Goal: Task Accomplishment & Management: Manage account settings

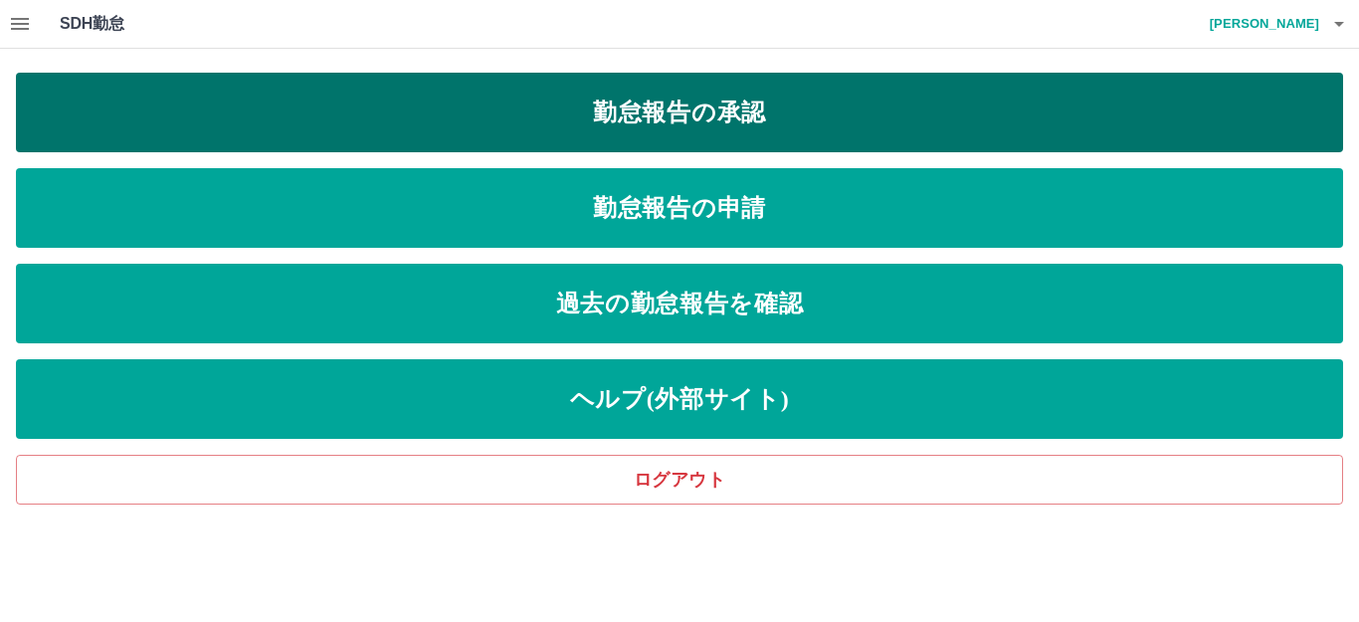
click at [736, 117] on link "勤怠報告の承認" at bounding box center [679, 113] width 1327 height 80
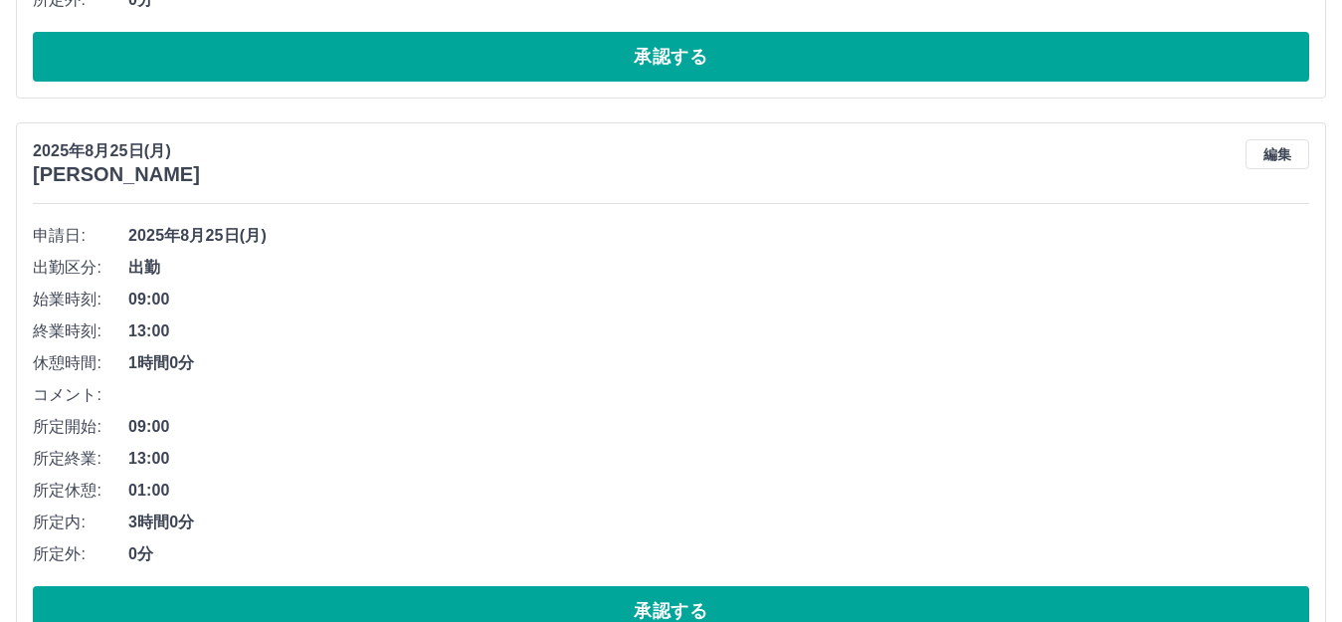
scroll to position [2885, 0]
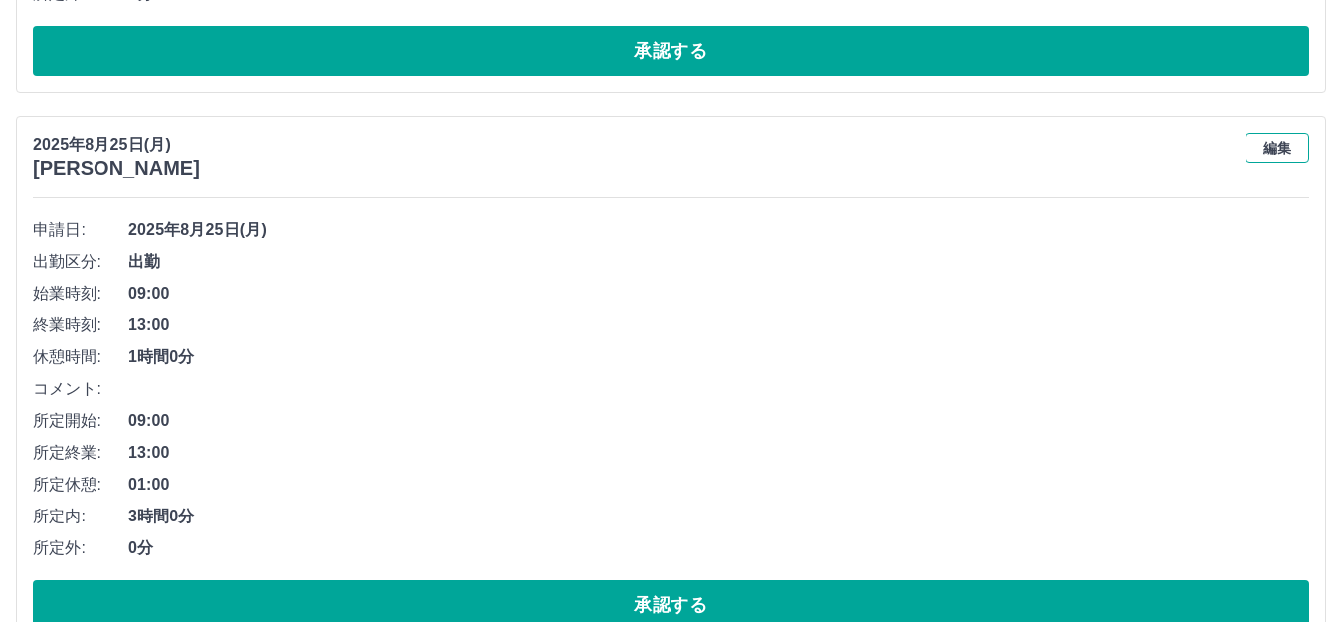
click at [1302, 143] on button "編集" at bounding box center [1278, 148] width 64 height 30
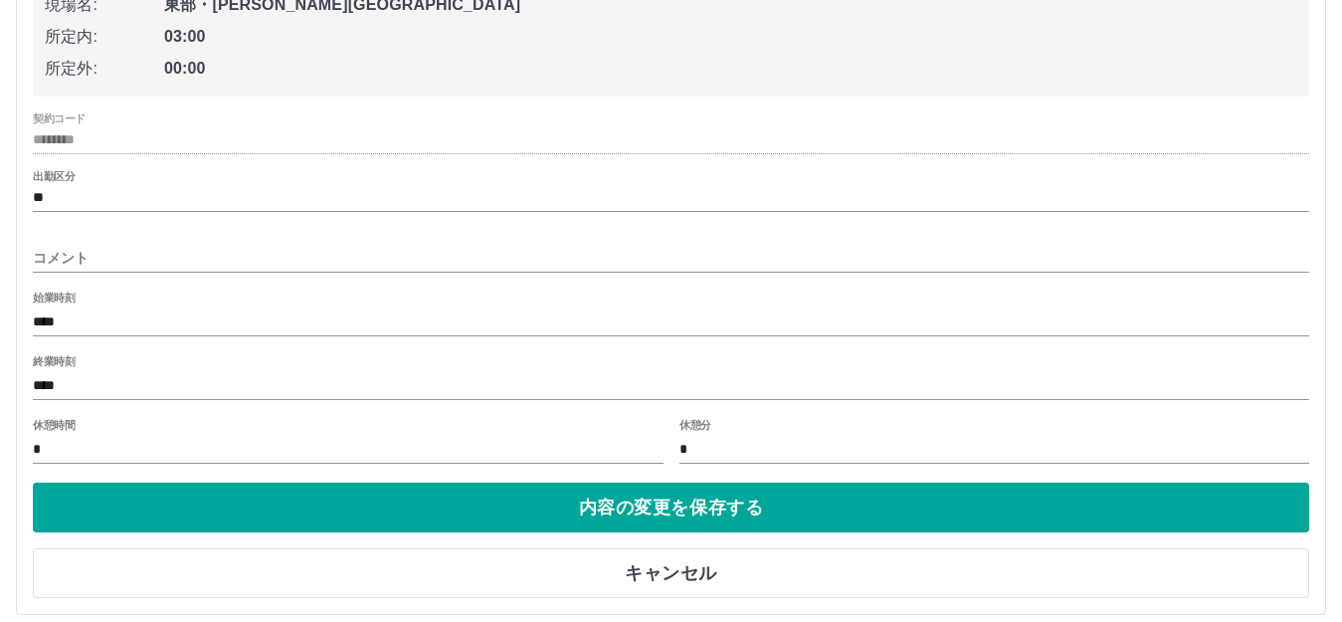
scroll to position [3237, 0]
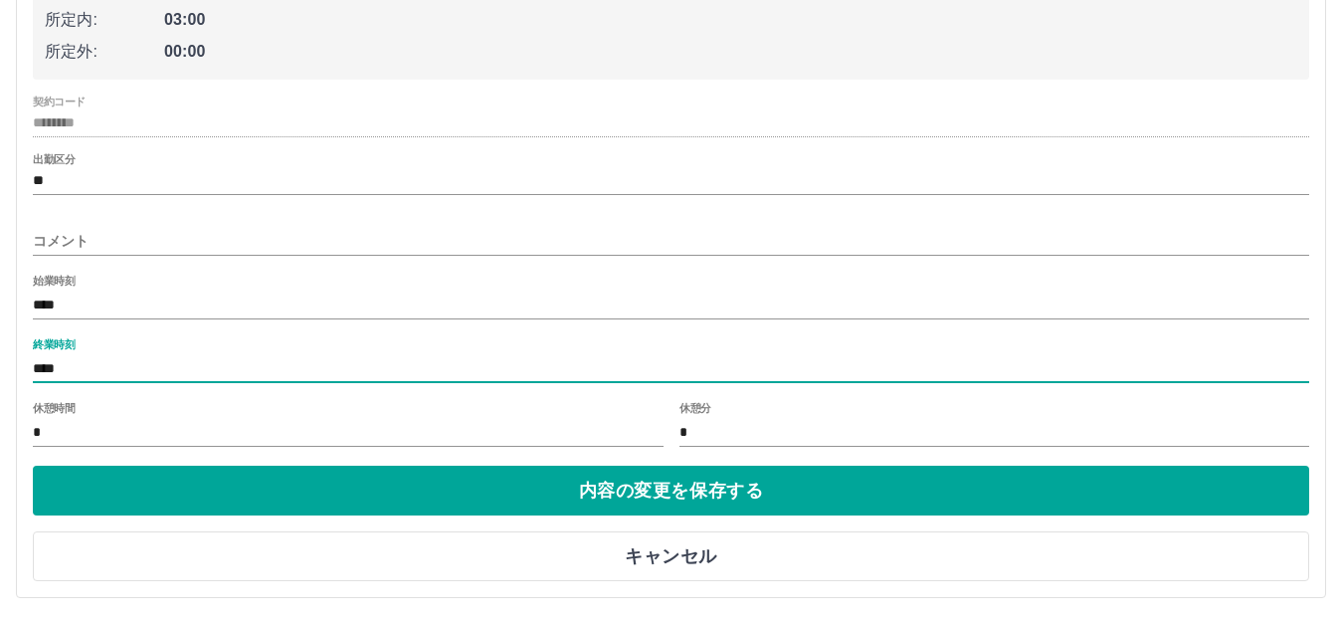
drag, startPoint x: 73, startPoint y: 369, endPoint x: 29, endPoint y: 373, distance: 44.0
click at [29, 373] on div "2025年8月25日(月) 大堀　まどか 申請日: 2025年8月25日(月) 社員区分: 営業社員(PT契約) 法人名: 苫小牧市 現場名: 東部・住吉児童…" at bounding box center [671, 182] width 1310 height 831
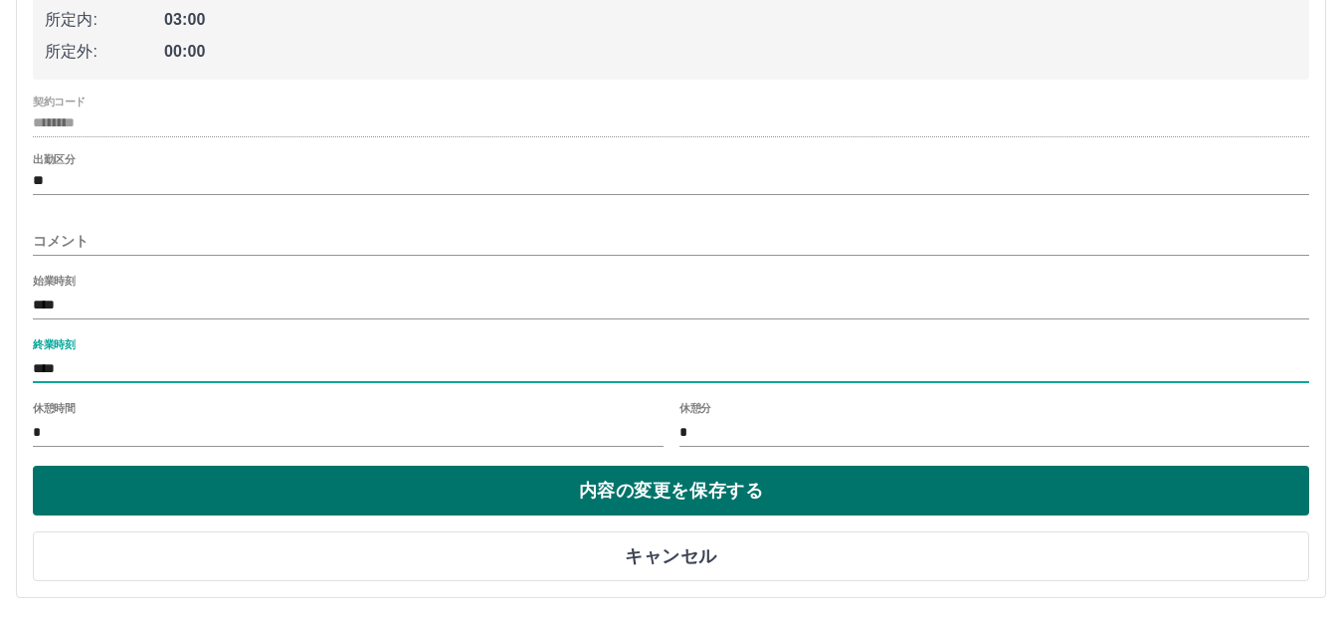
type input "****"
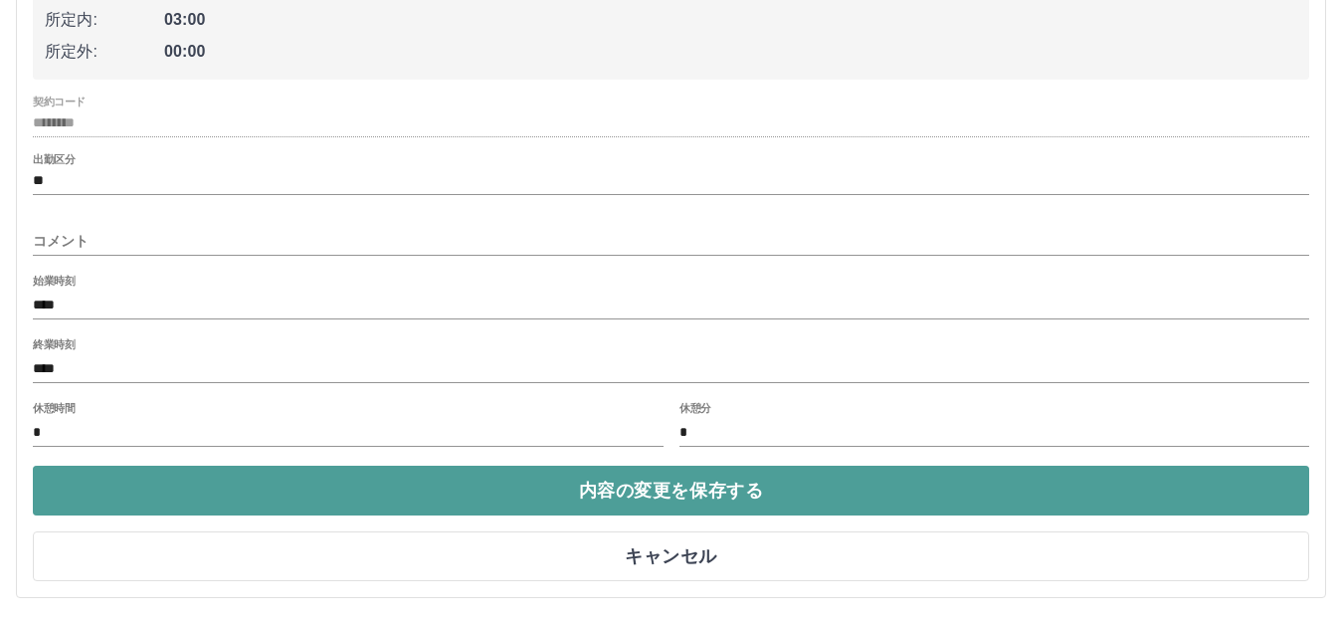
click at [643, 476] on button "内容の変更を保存する" at bounding box center [671, 491] width 1277 height 50
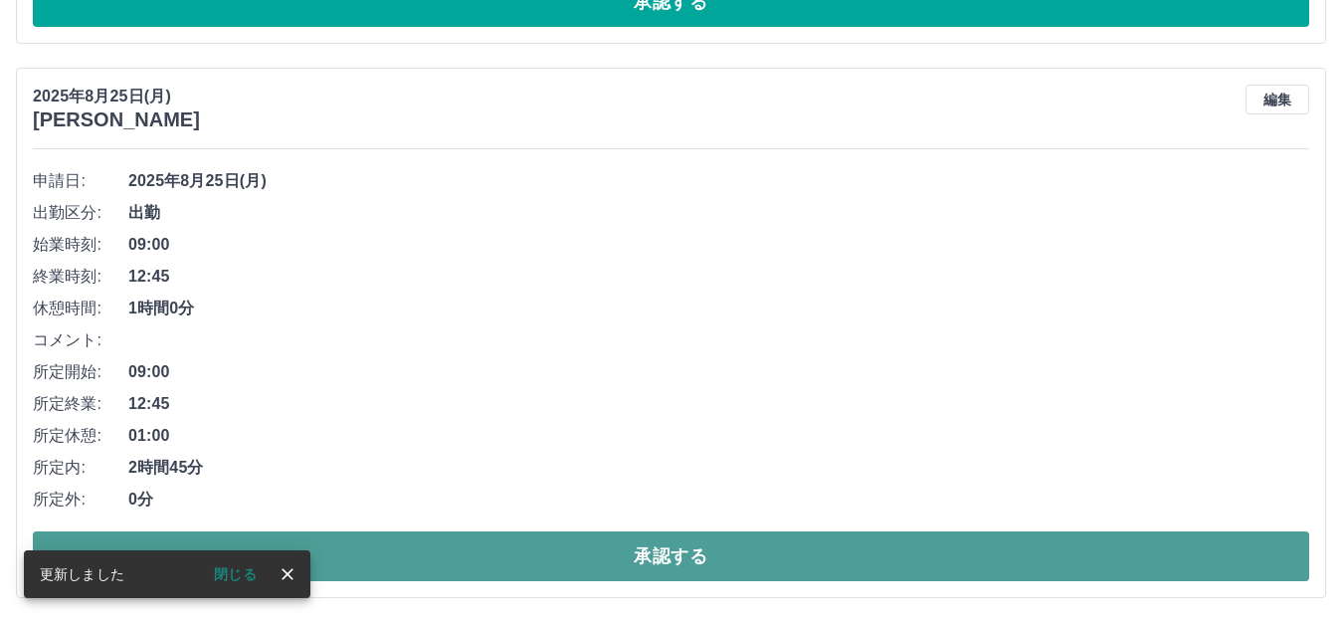
click at [708, 546] on button "承認する" at bounding box center [671, 556] width 1277 height 50
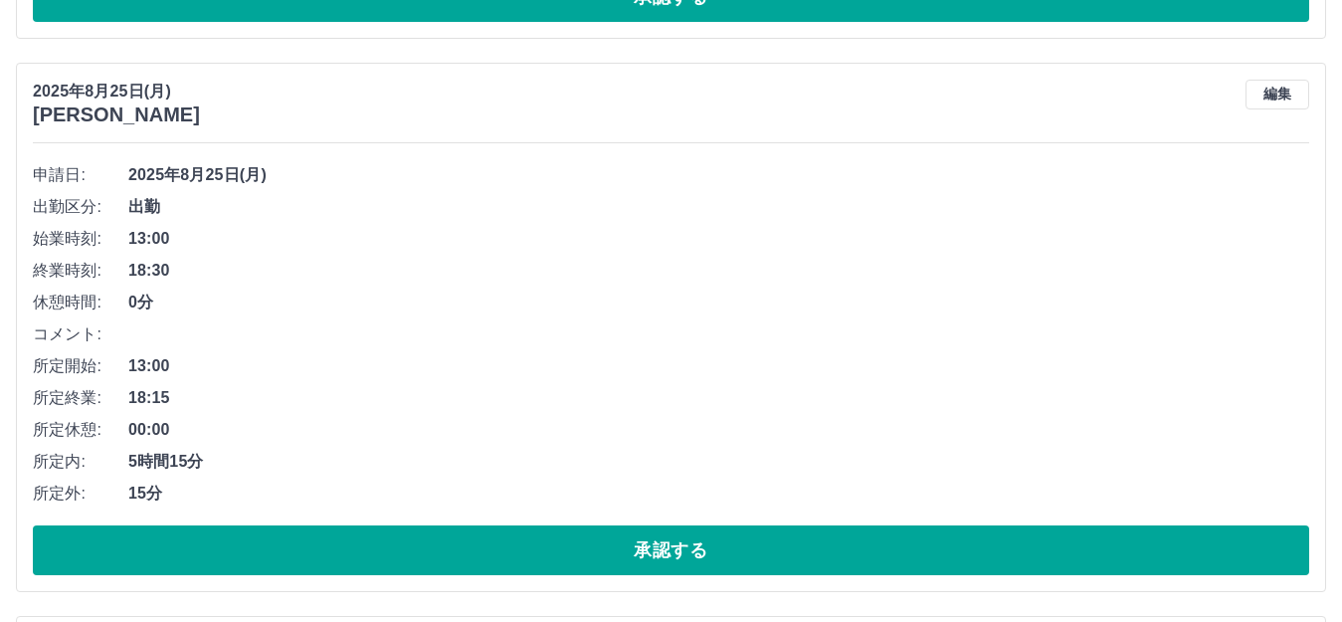
scroll to position [1785, 0]
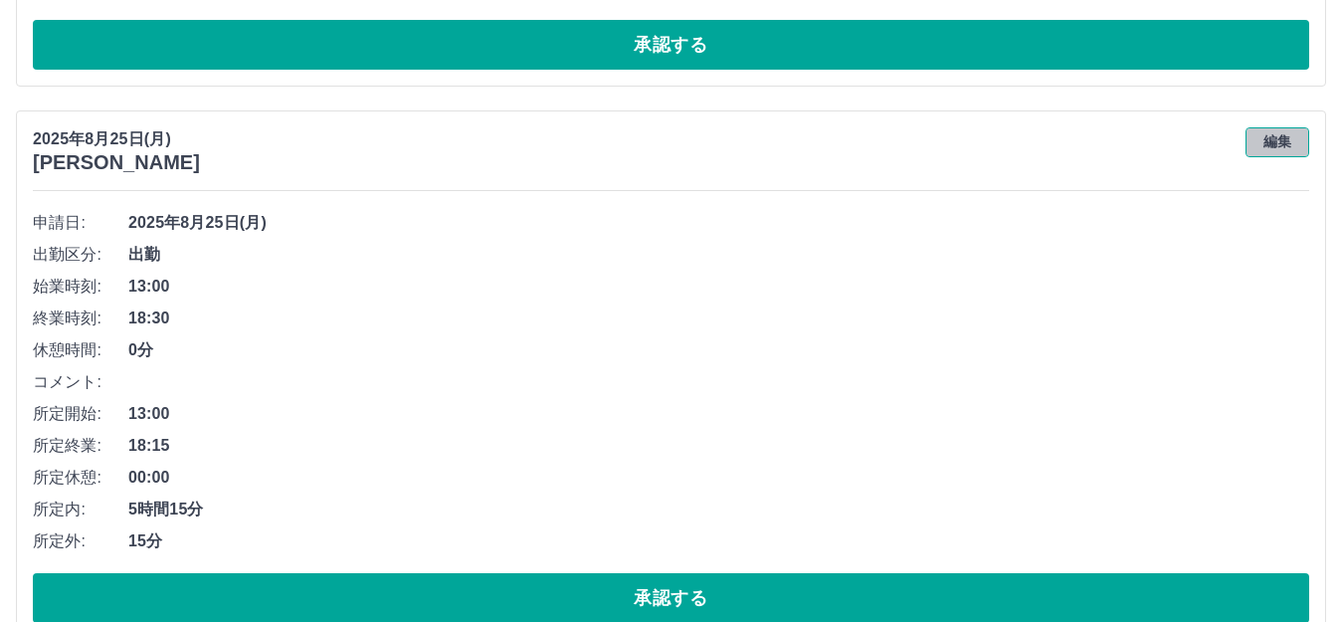
click at [1292, 149] on button "編集" at bounding box center [1278, 142] width 64 height 30
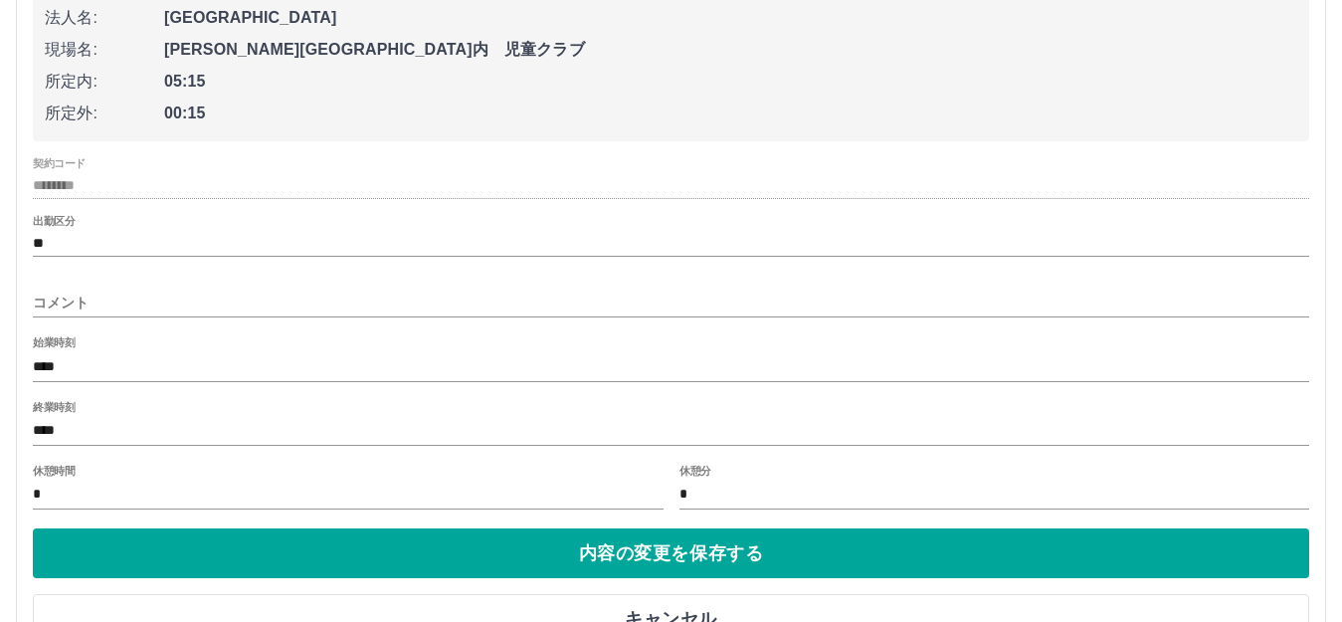
scroll to position [2084, 0]
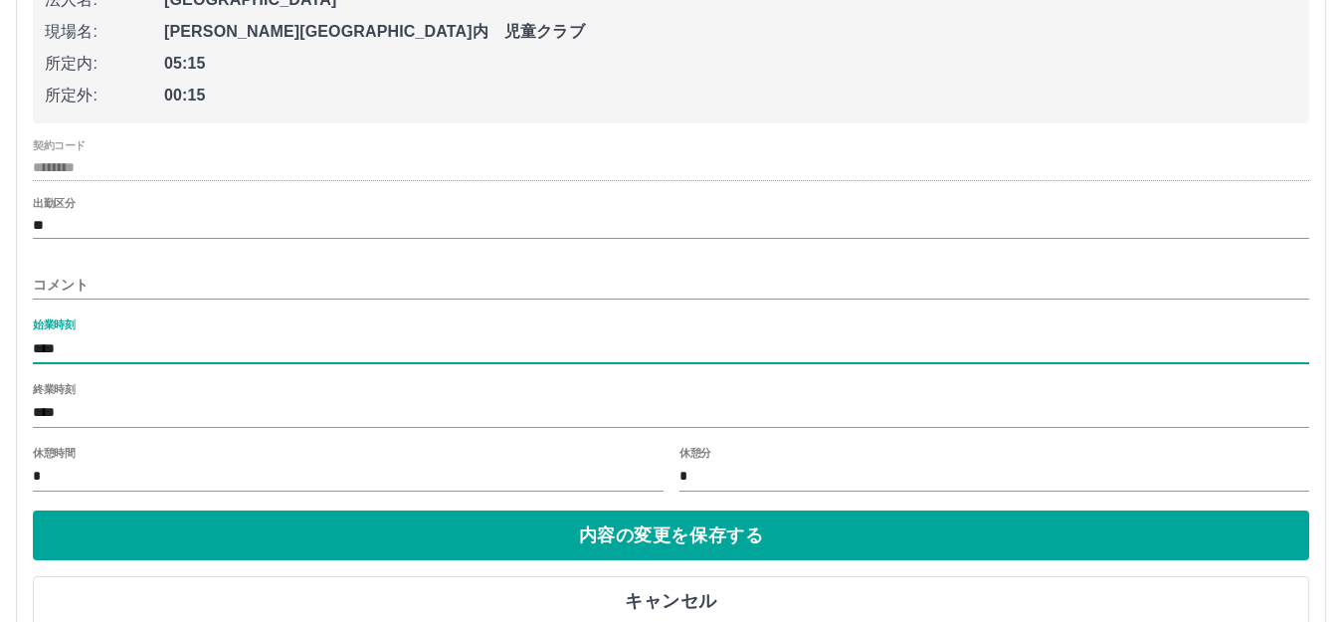
drag, startPoint x: 71, startPoint y: 345, endPoint x: 7, endPoint y: 355, distance: 64.5
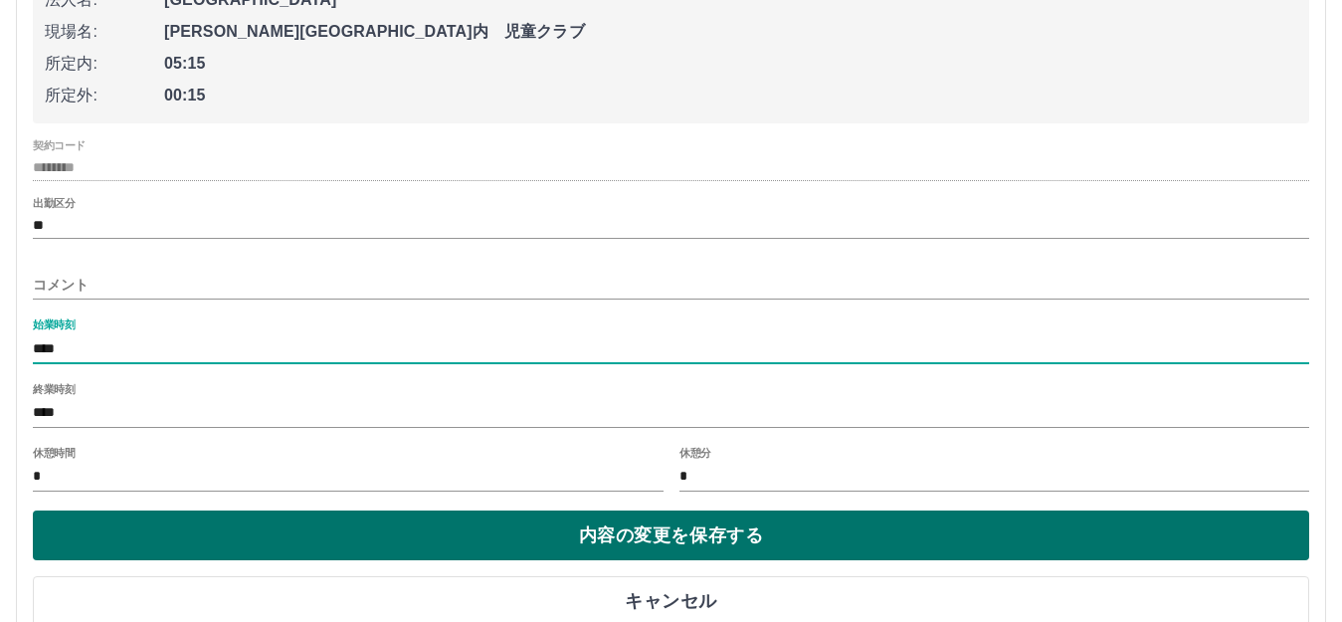
type input "****"
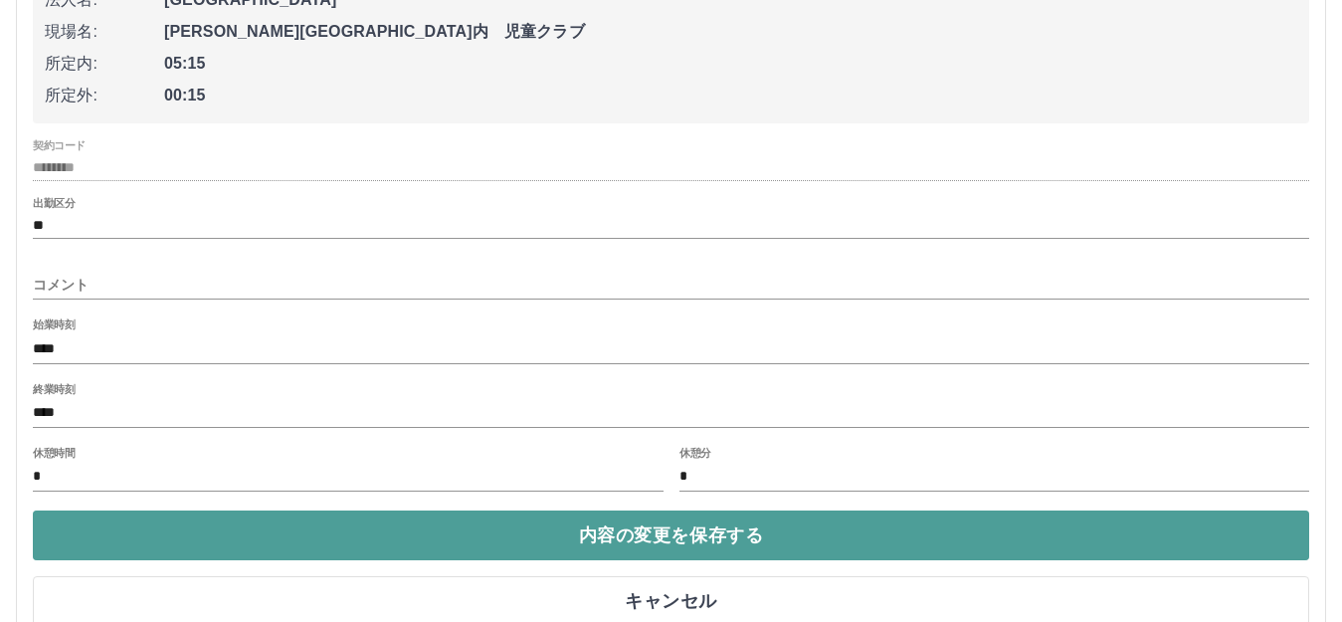
click at [685, 535] on button "内容の変更を保存する" at bounding box center [671, 535] width 1277 height 50
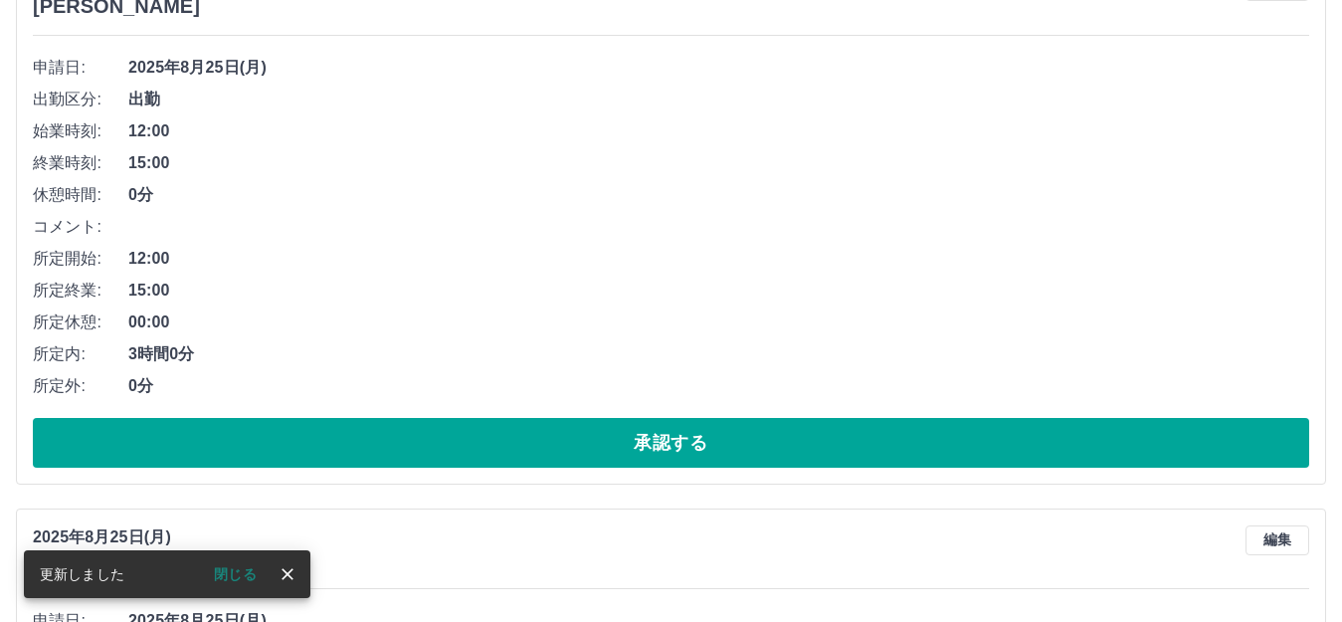
scroll to position [1188, 0]
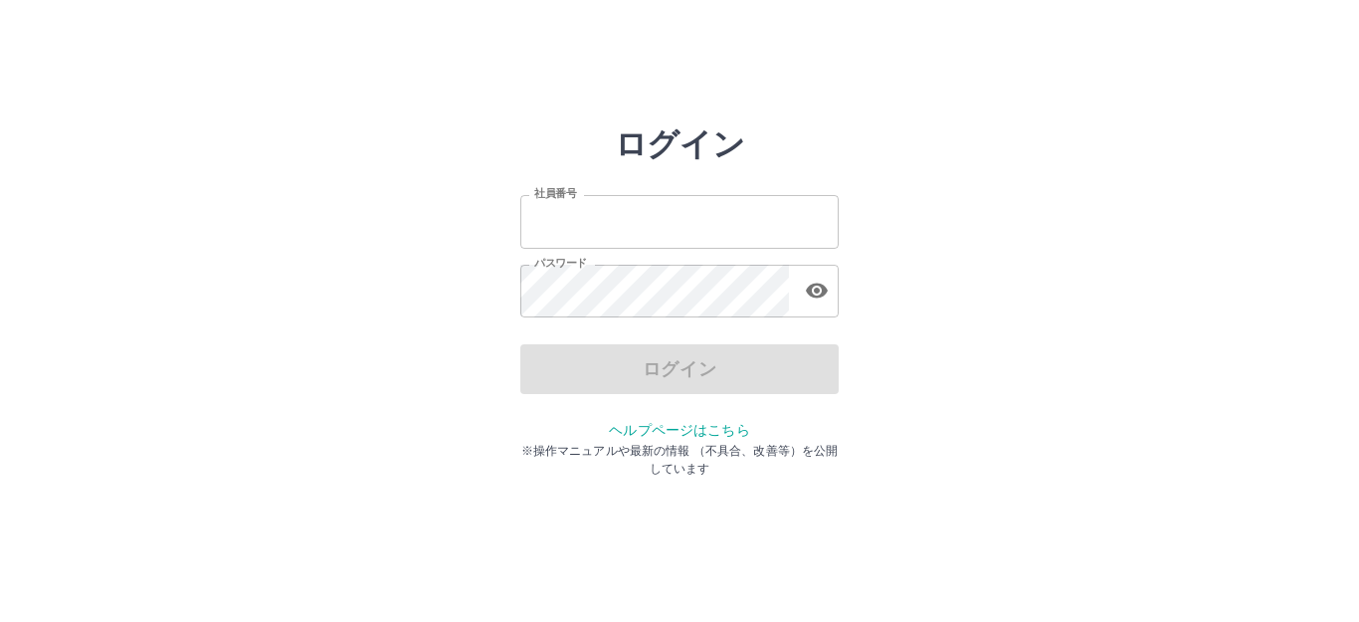
type input "*******"
click at [674, 362] on div "ログイン" at bounding box center [679, 369] width 318 height 50
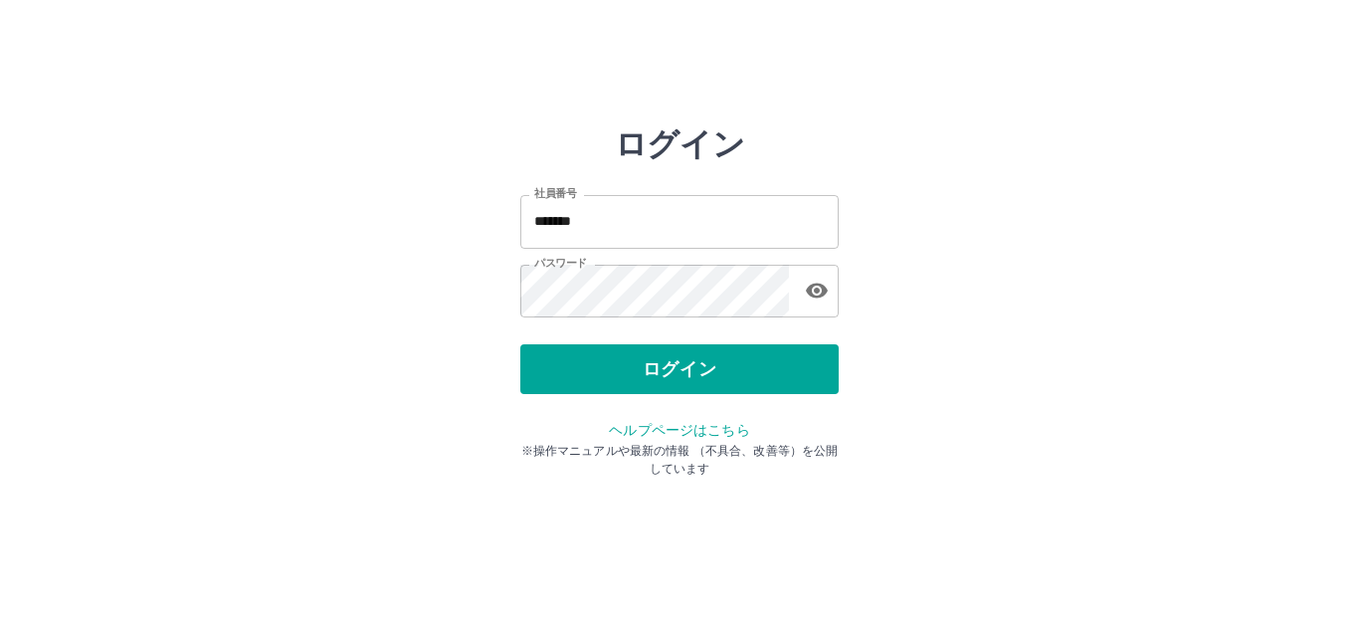
click at [674, 362] on button "ログイン" at bounding box center [679, 369] width 318 height 50
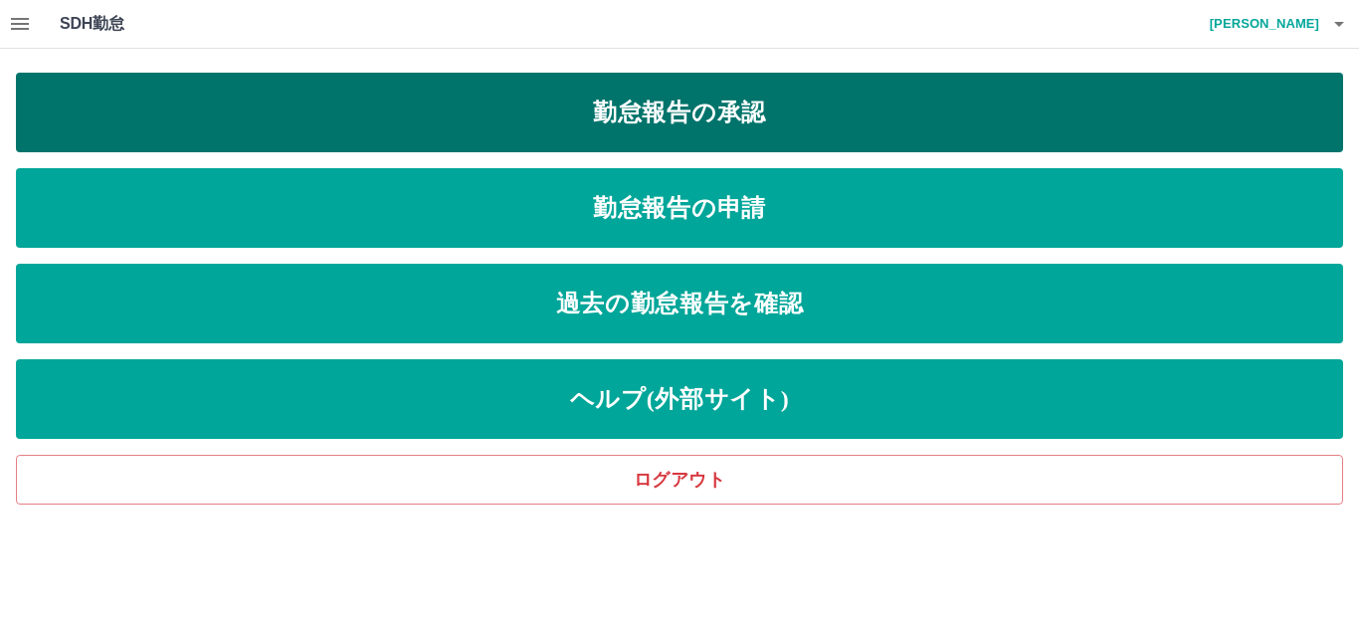
click at [820, 106] on link "勤怠報告の承認" at bounding box center [679, 113] width 1327 height 80
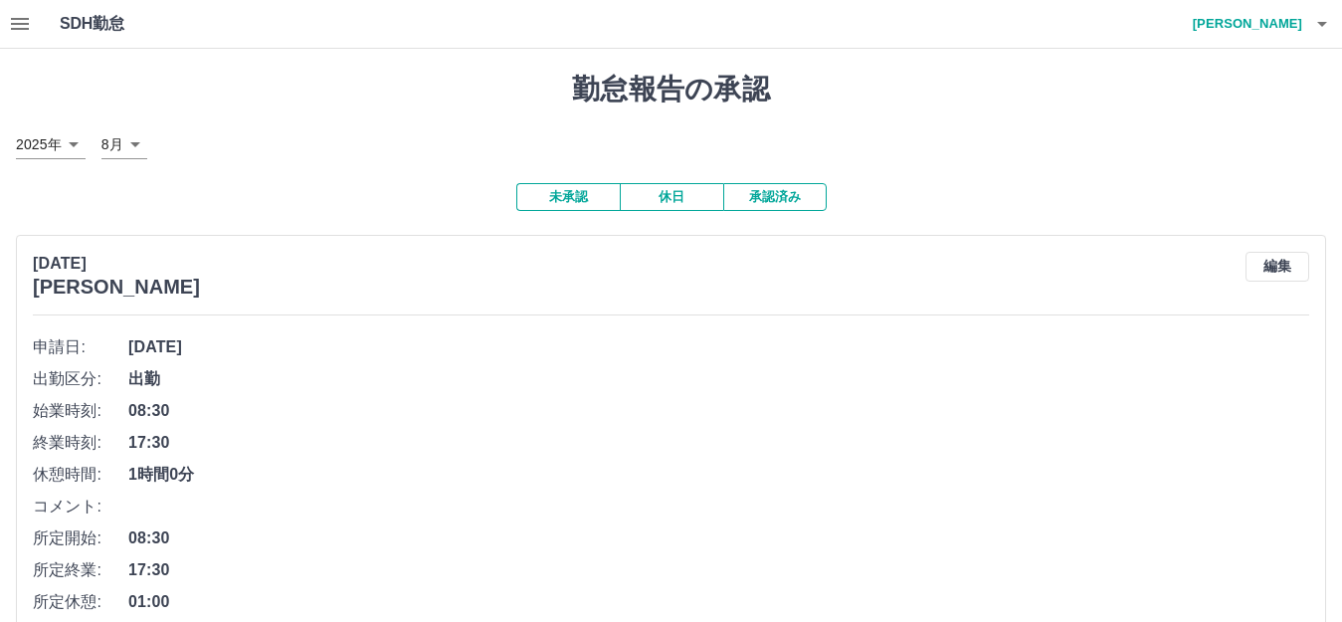
click at [19, 25] on icon "button" at bounding box center [20, 24] width 18 height 12
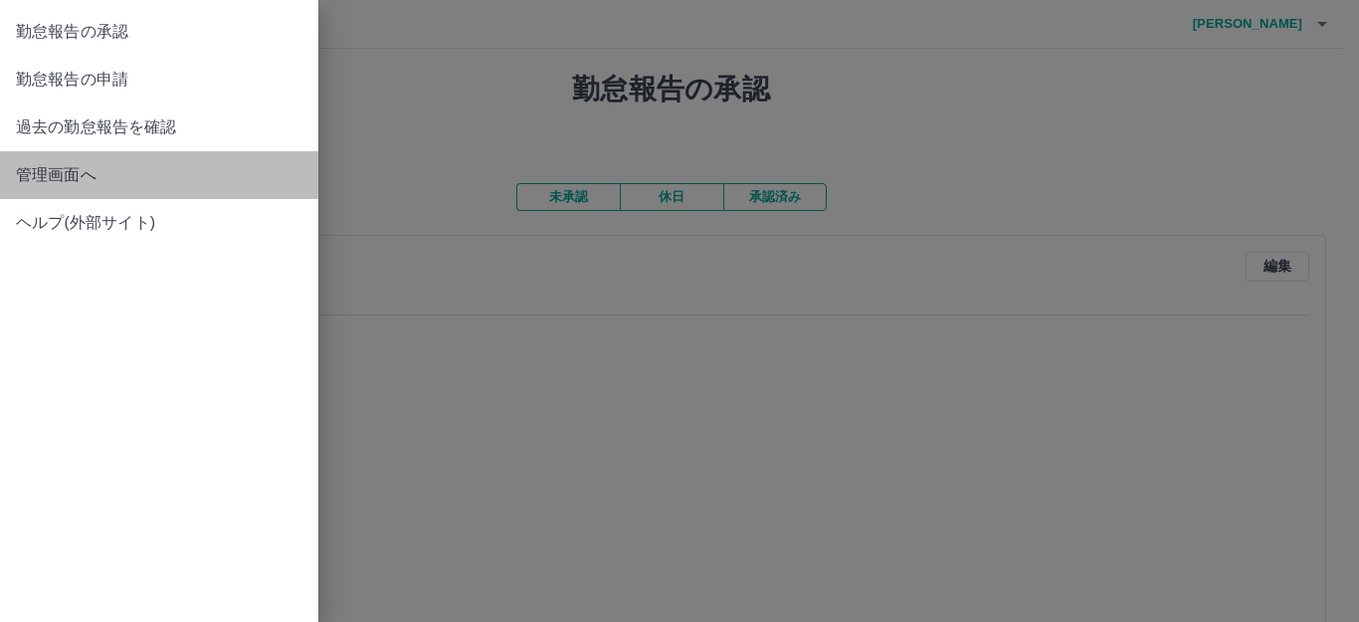
click at [129, 184] on span "管理画面へ" at bounding box center [159, 175] width 287 height 24
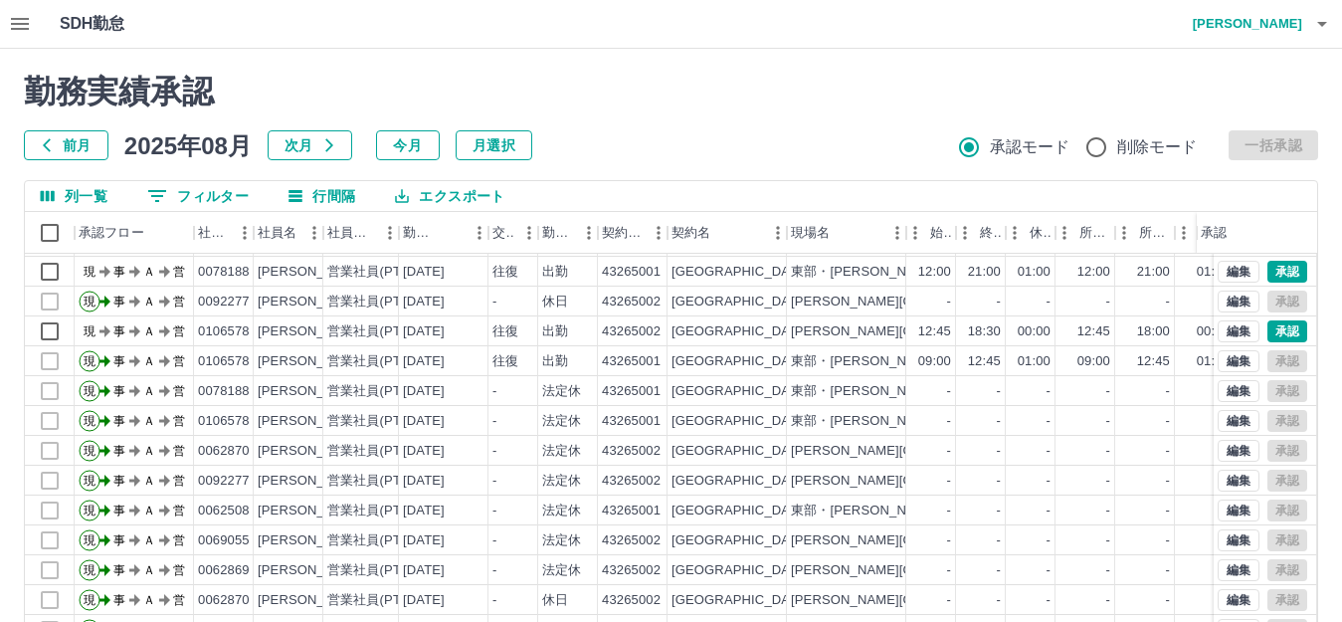
scroll to position [103, 0]
click at [698, 104] on h2 "勤務実績承認" at bounding box center [671, 92] width 1294 height 38
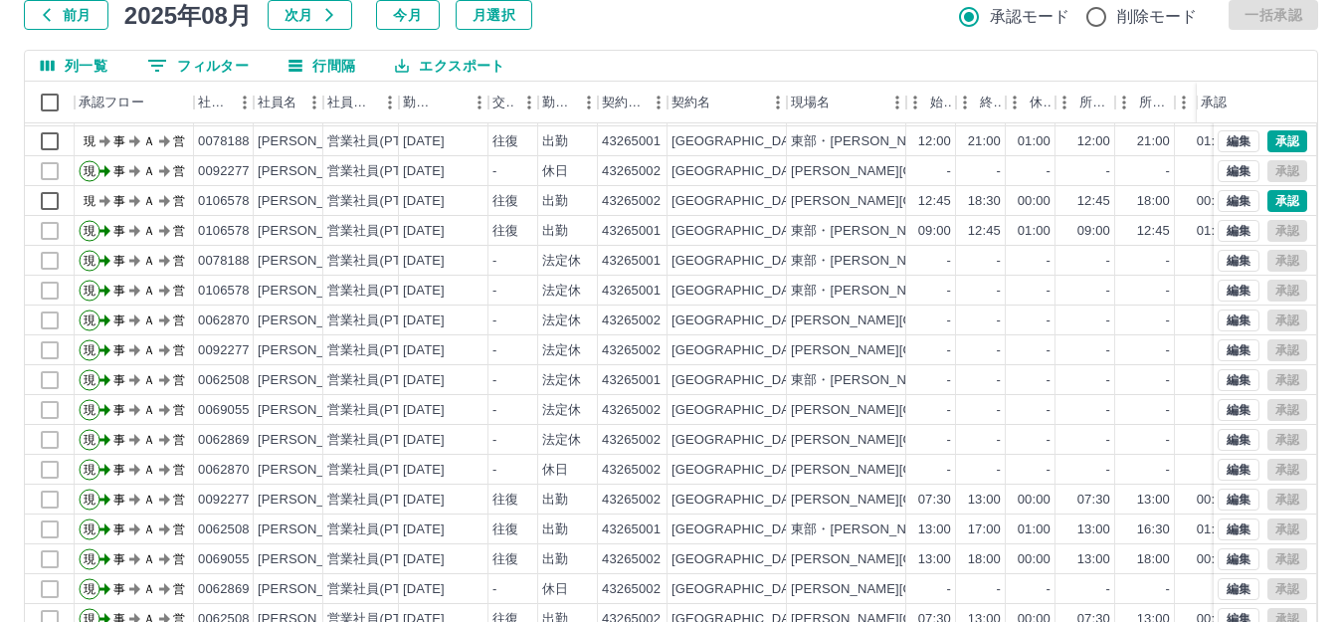
scroll to position [219, 0]
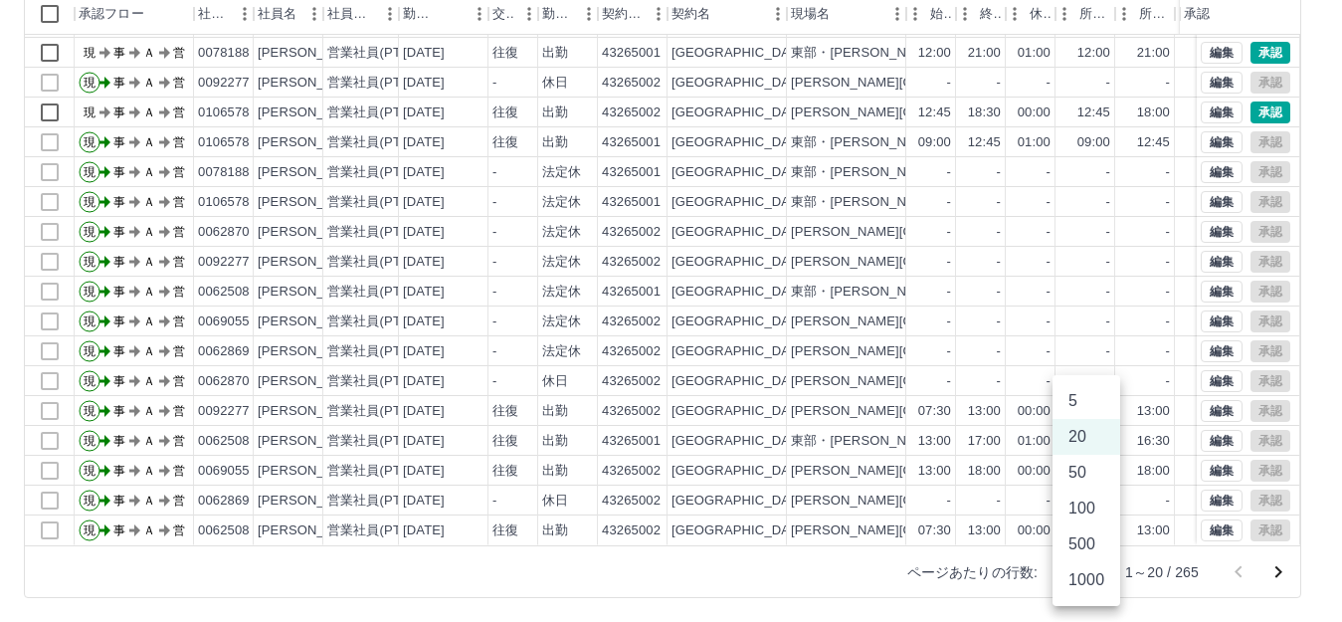
click at [1102, 571] on body "SDH勤怠 [PERSON_NAME] 勤務実績承認 前月 [DATE] 次月 今月 月選択 承認モード 削除モード 一括承認 列一覧 0 フィルター 行間隔…" at bounding box center [671, 201] width 1342 height 841
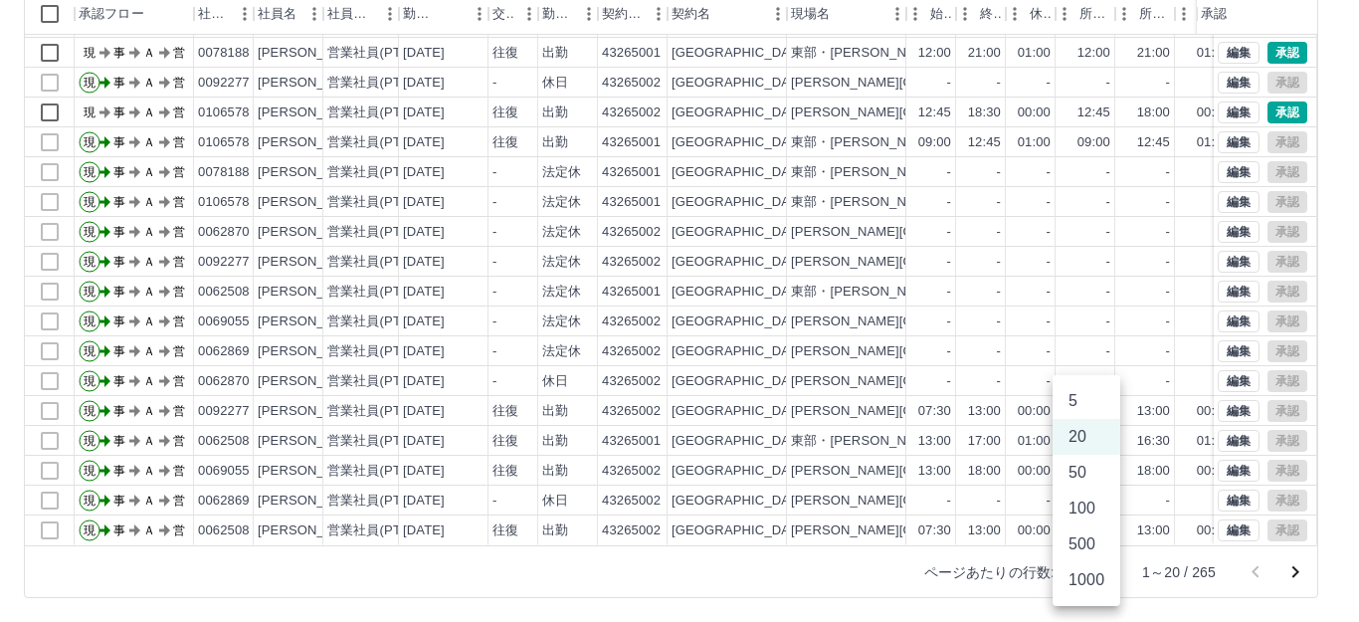
click at [1083, 468] on li "50" at bounding box center [1087, 473] width 68 height 36
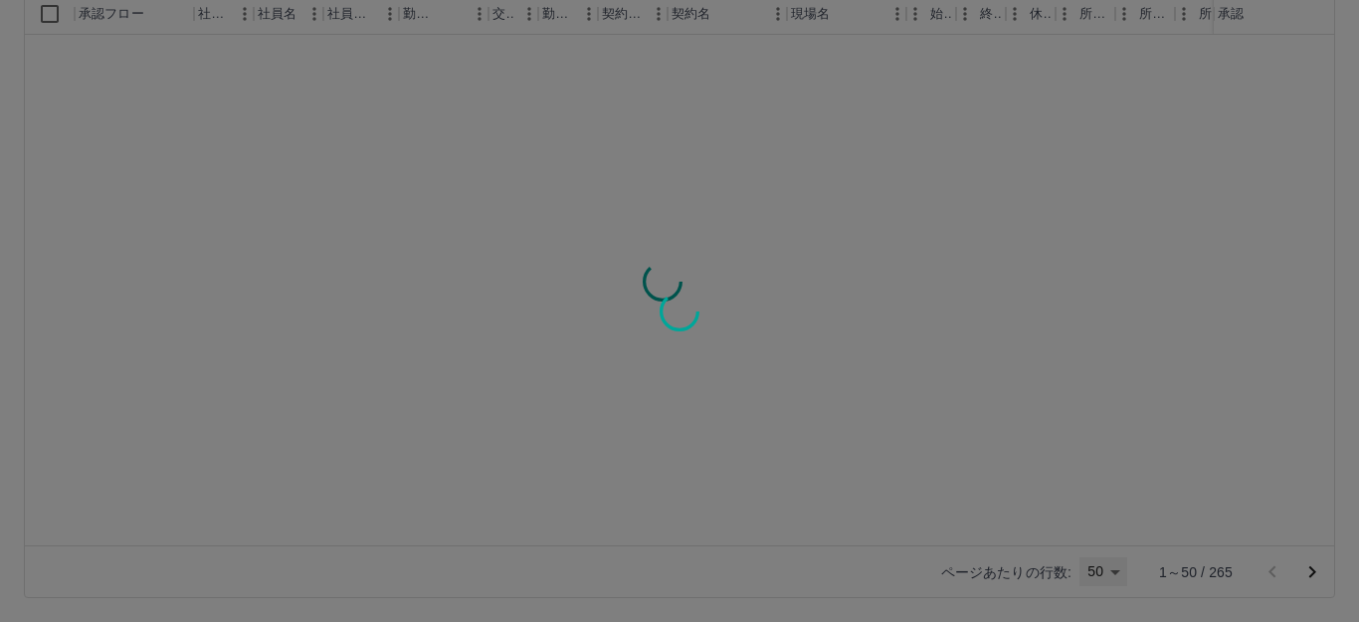
type input "**"
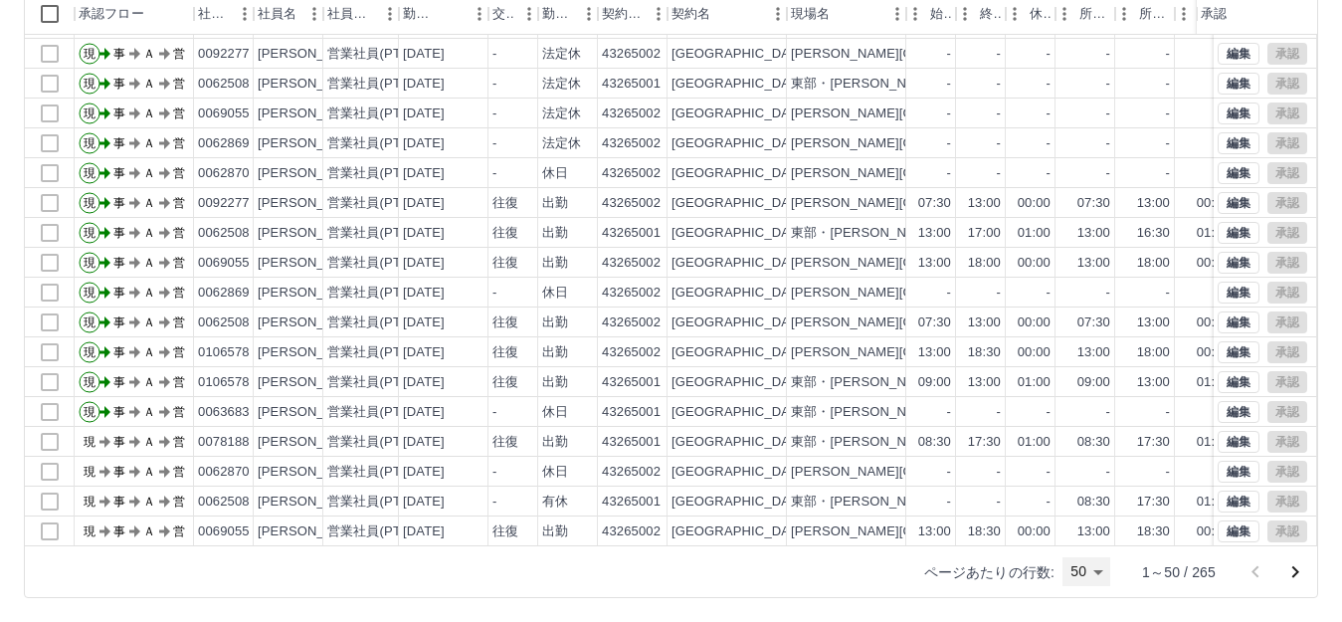
scroll to position [298, 0]
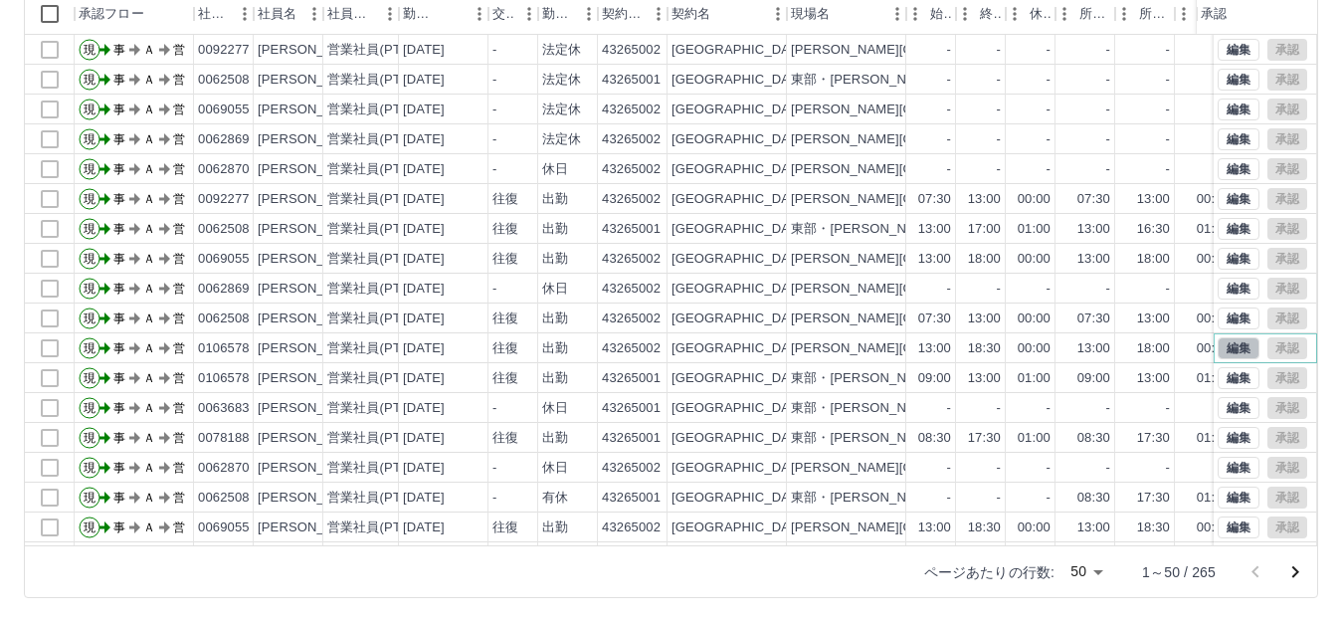
click at [1220, 343] on button "編集" at bounding box center [1239, 348] width 42 height 22
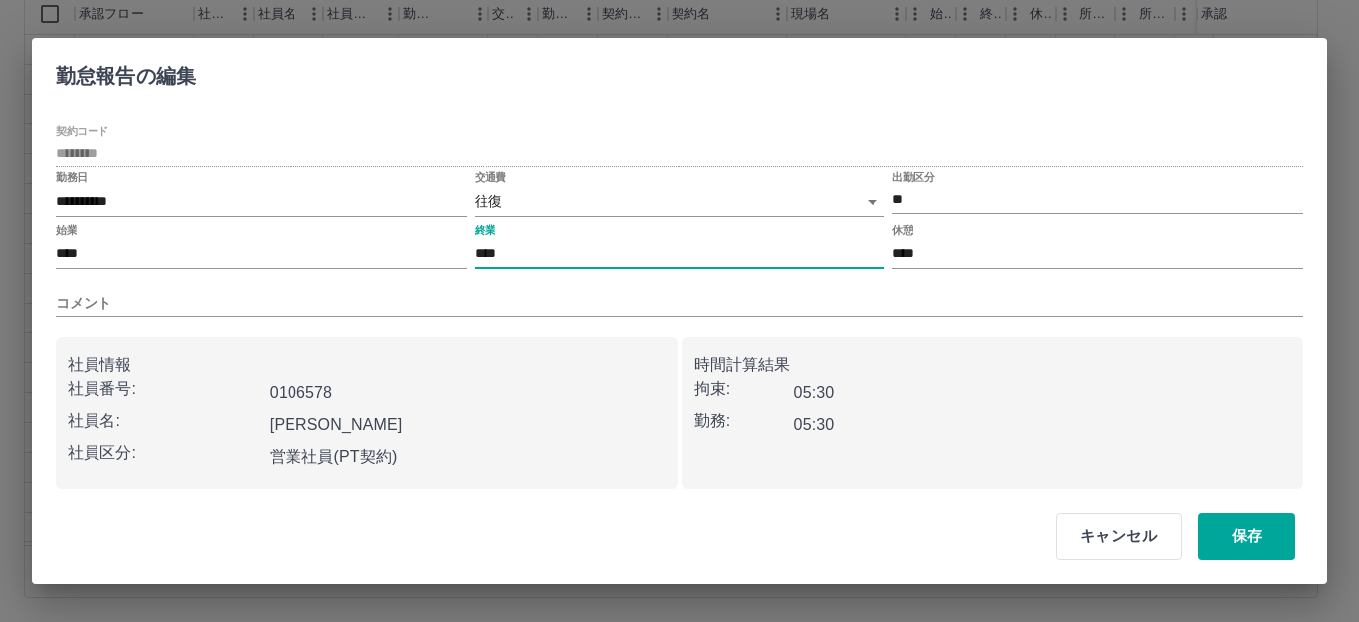
click at [555, 264] on input "****" at bounding box center [680, 254] width 411 height 29
type input "****"
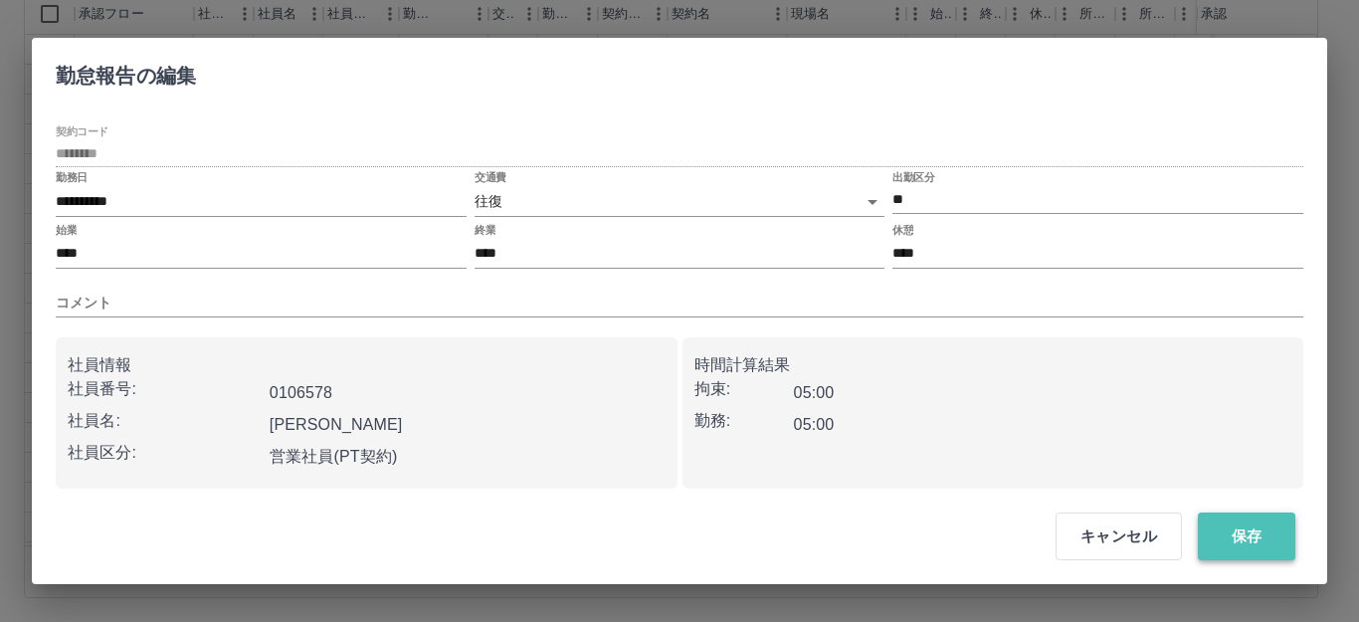
click at [1257, 547] on button "保存" at bounding box center [1247, 536] width 98 height 48
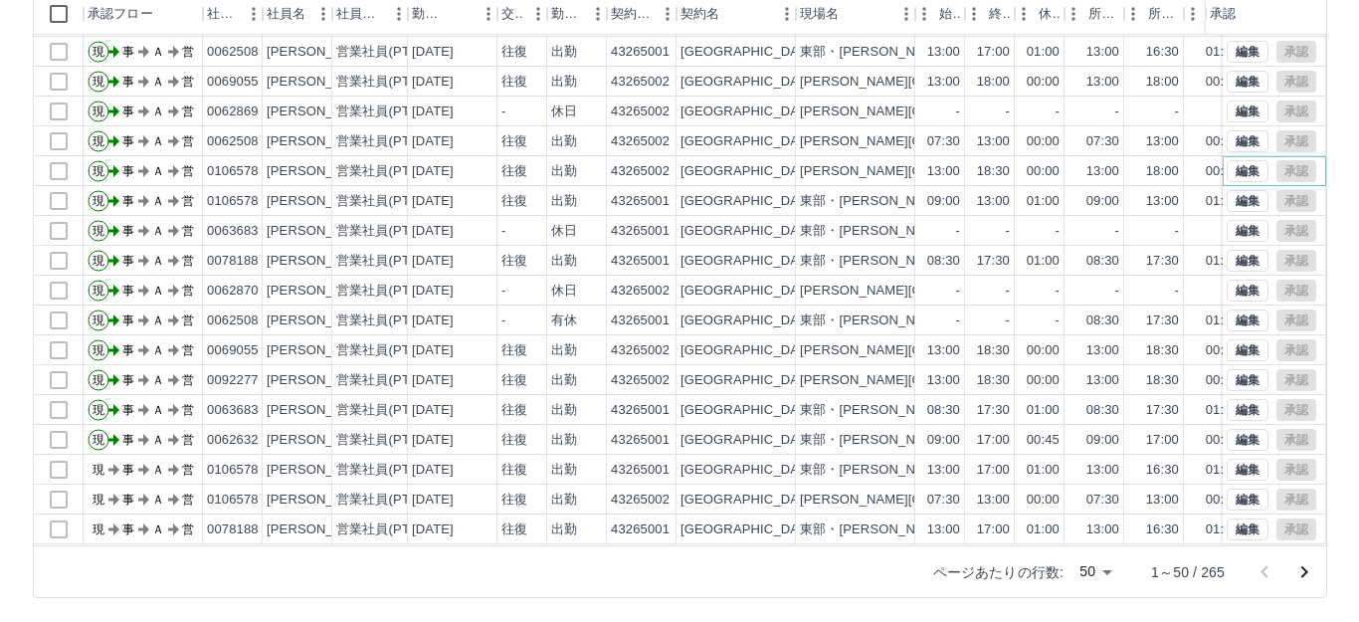
scroll to position [497, 0]
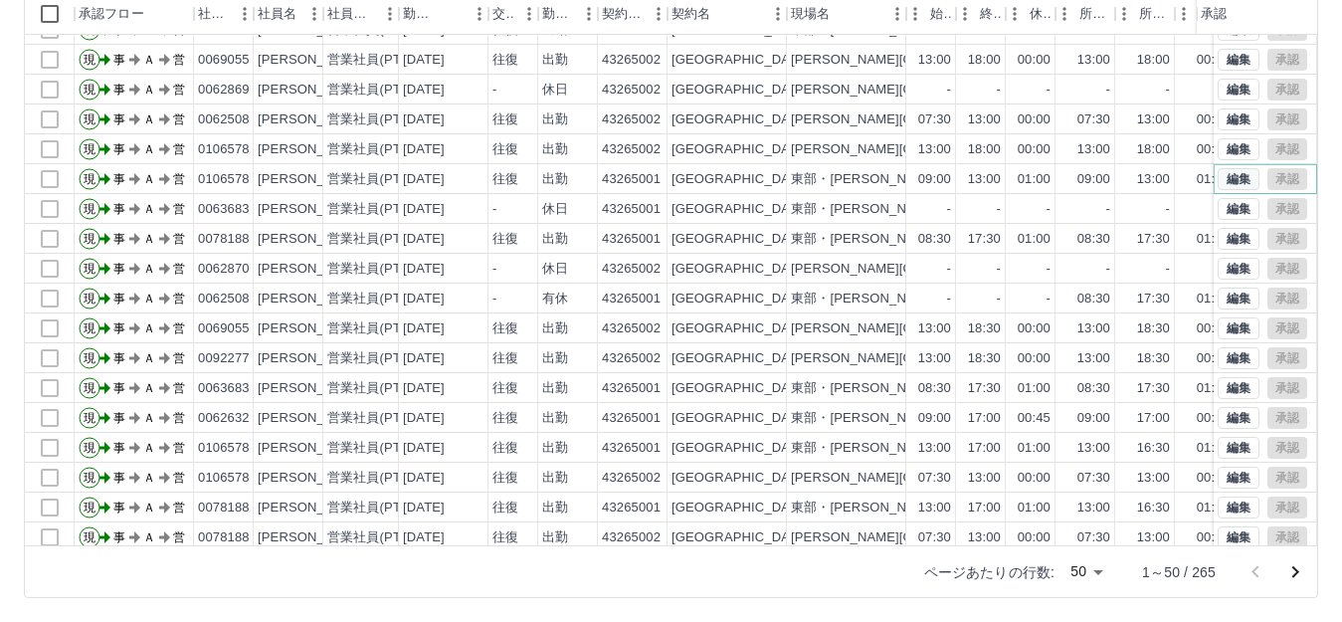
click at [1218, 179] on button "編集" at bounding box center [1239, 179] width 42 height 22
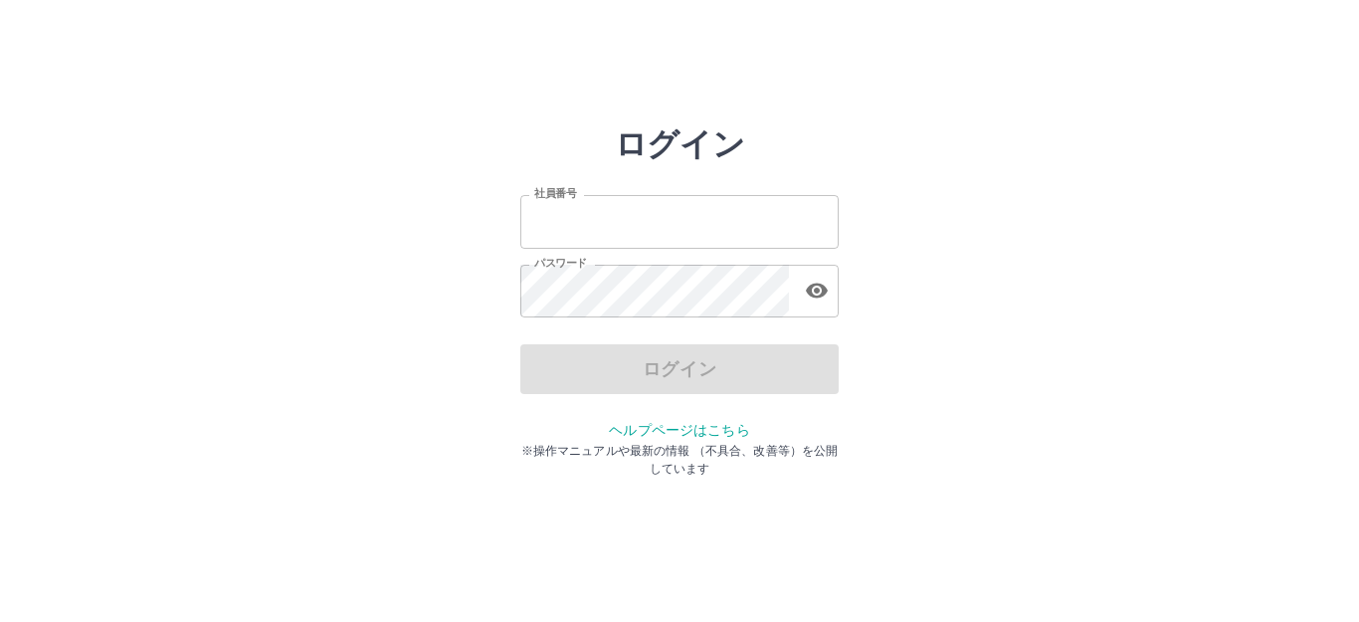
type input "*******"
click at [655, 371] on div "ログイン" at bounding box center [679, 369] width 318 height 50
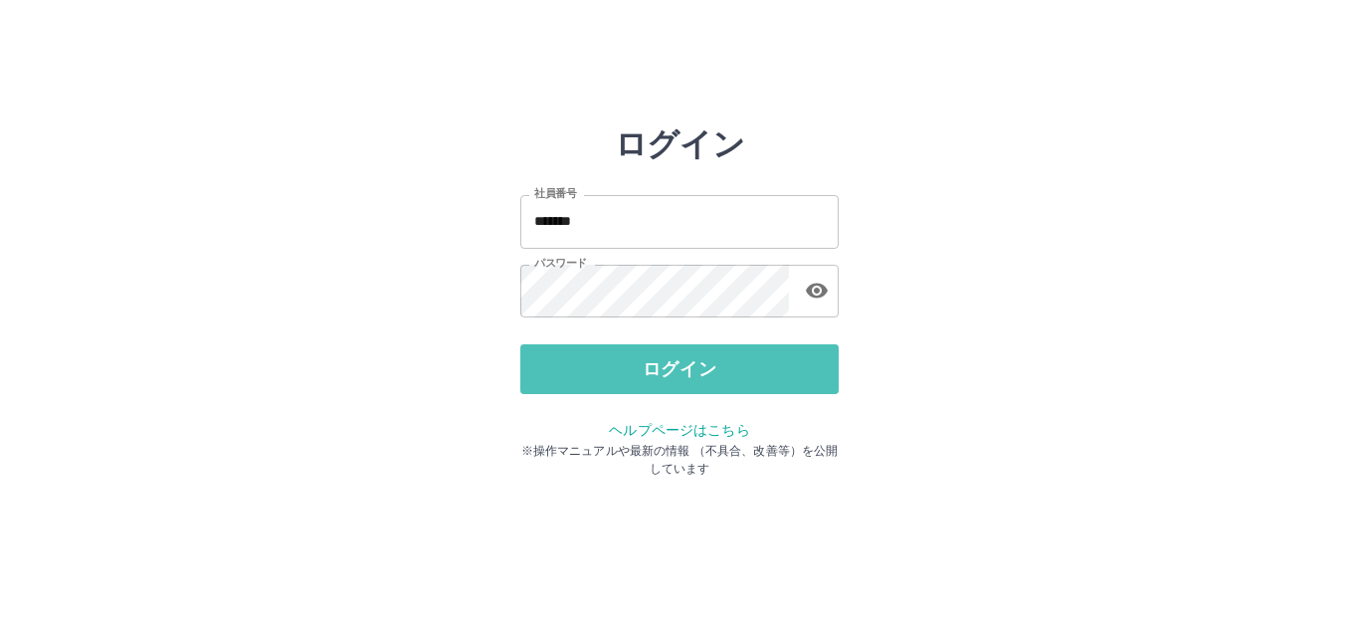
click at [655, 371] on button "ログイン" at bounding box center [679, 369] width 318 height 50
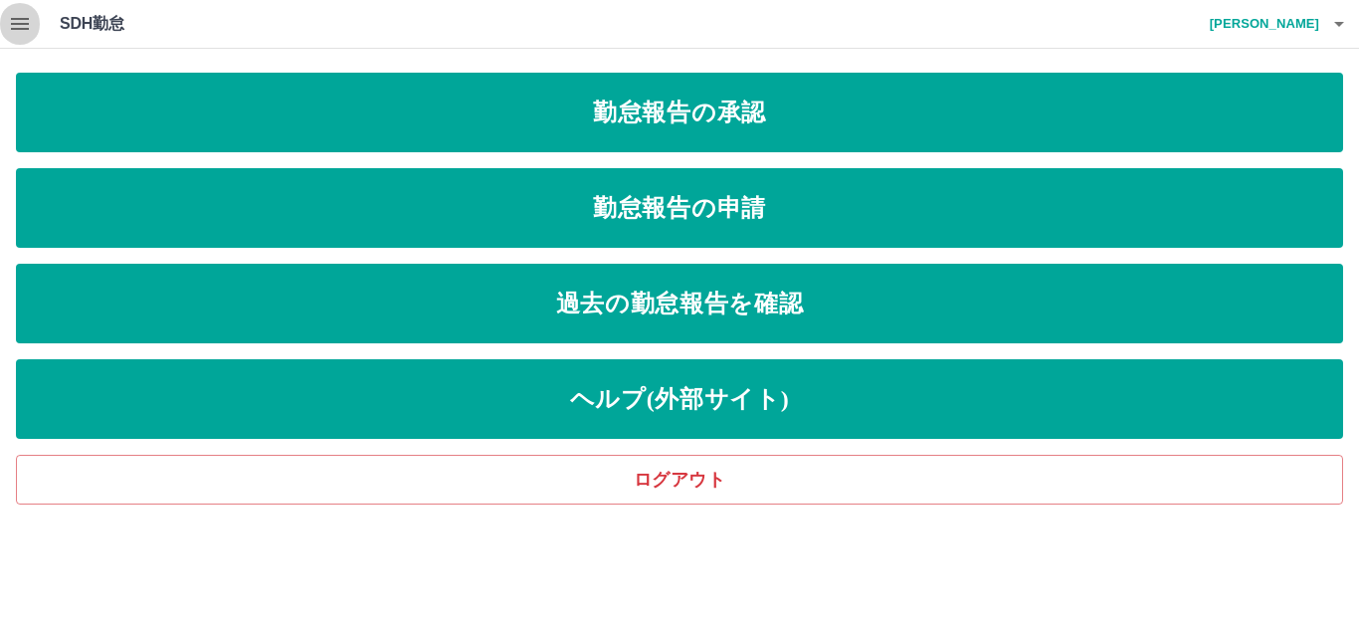
click at [28, 18] on icon "button" at bounding box center [20, 24] width 18 height 12
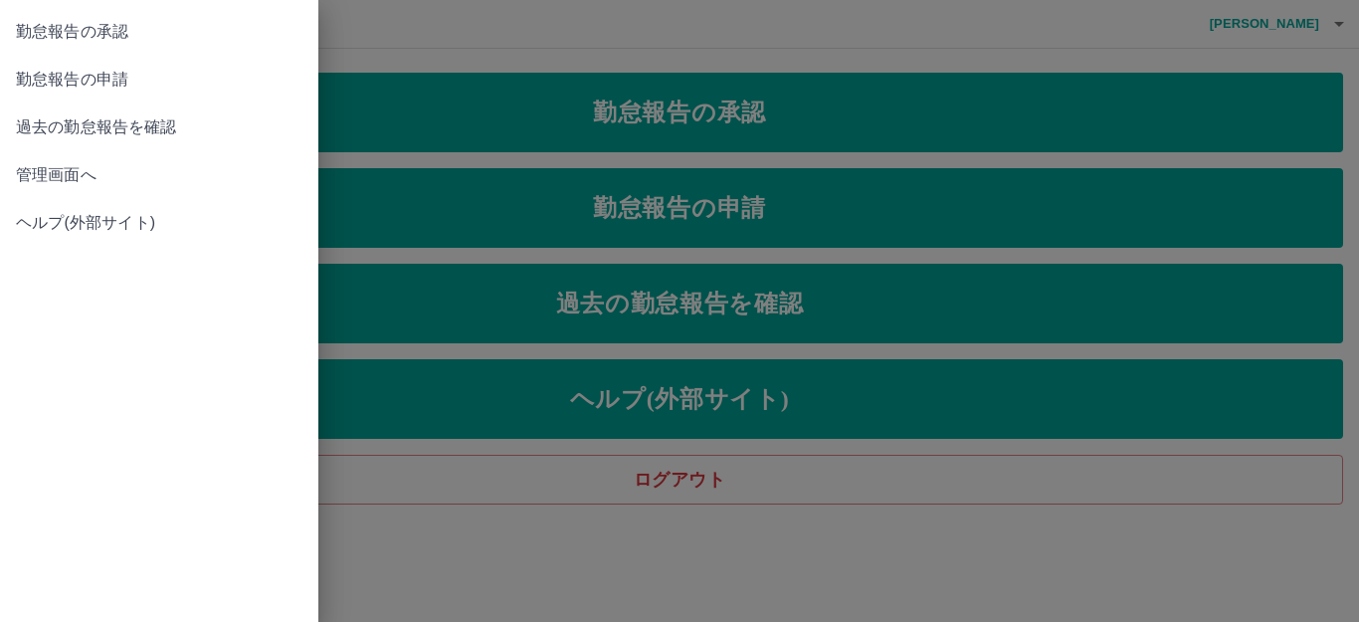
click at [185, 185] on span "管理画面へ" at bounding box center [159, 175] width 287 height 24
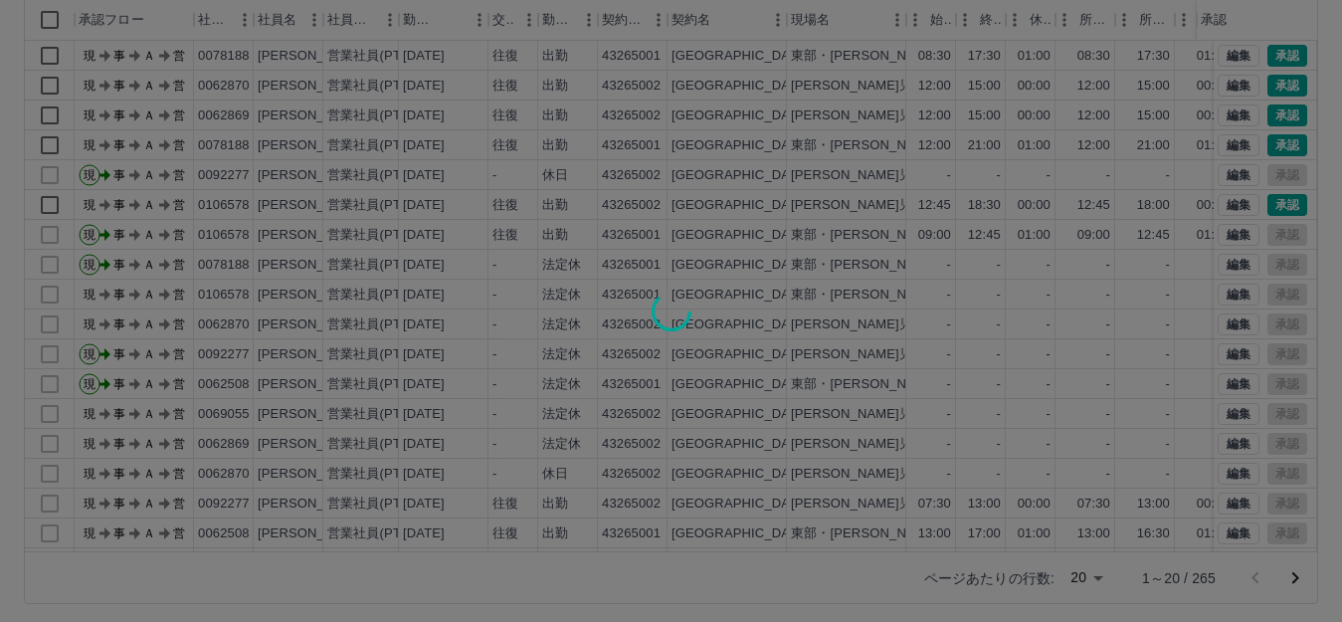
scroll to position [219, 0]
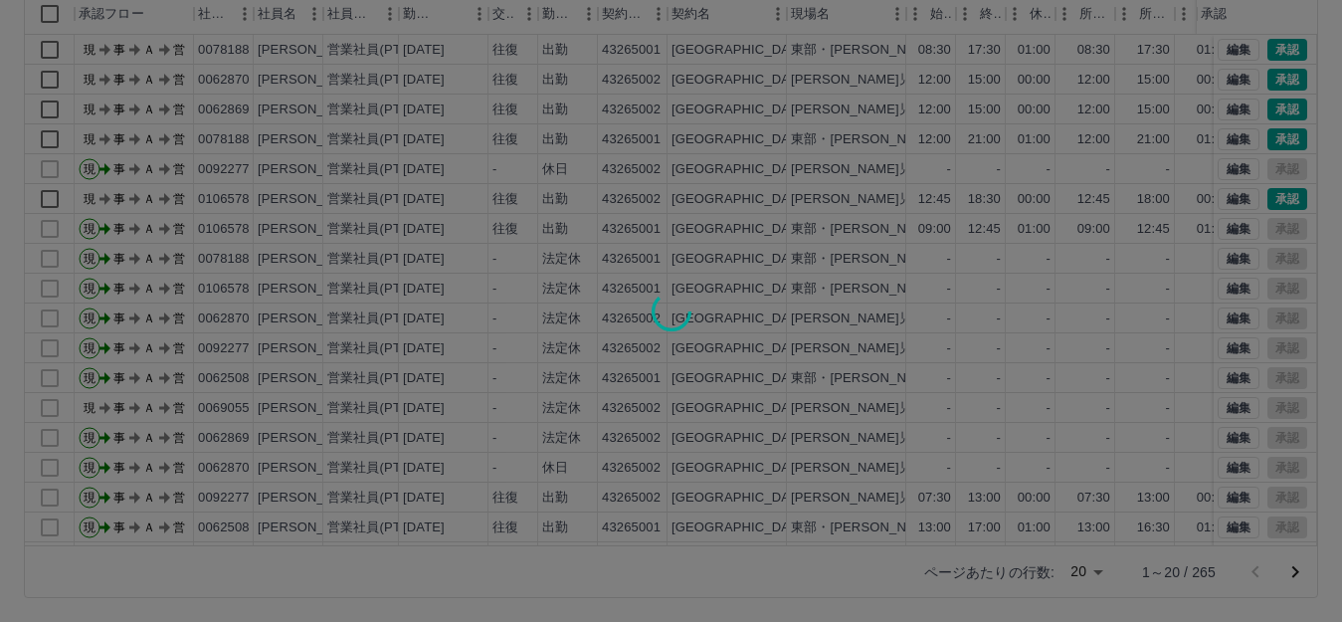
click at [1100, 574] on div at bounding box center [671, 311] width 1342 height 622
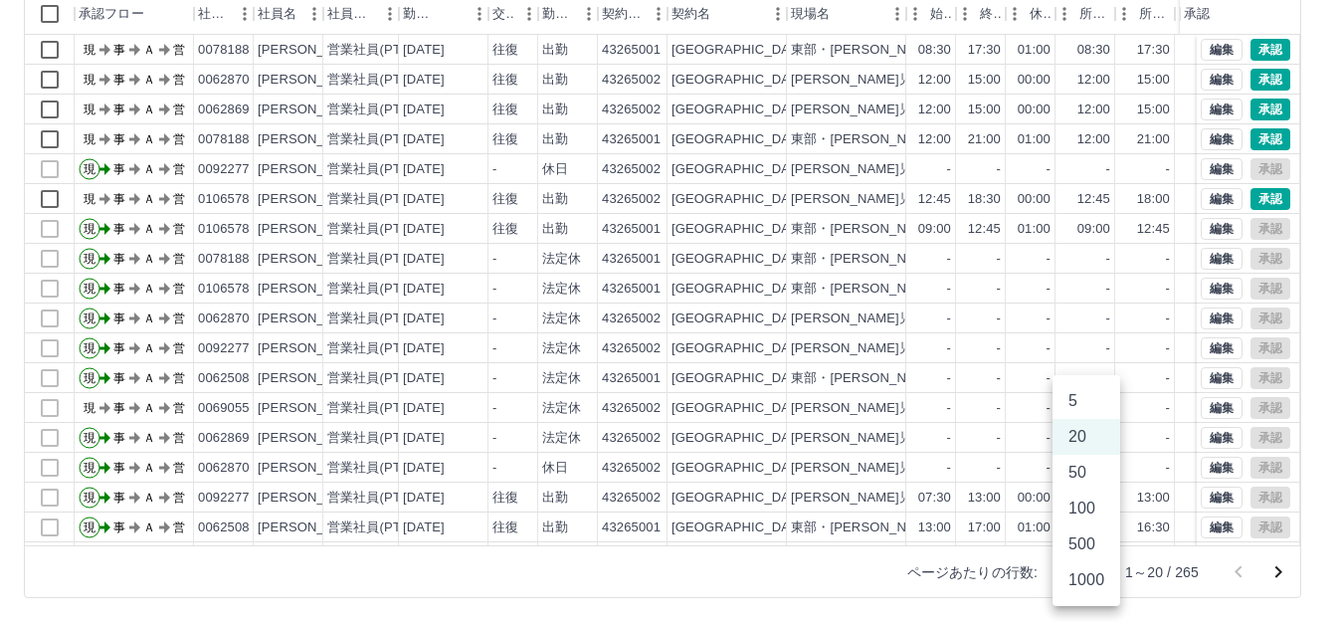
click at [1093, 571] on body "SDH勤怠 西舘　優一 勤務実績承認 前月 2025年08月 次月 今月 月選択 承認モード 削除モード 一括承認 列一覧 0 フィルター 行間隔 エクスポー…" at bounding box center [671, 201] width 1342 height 841
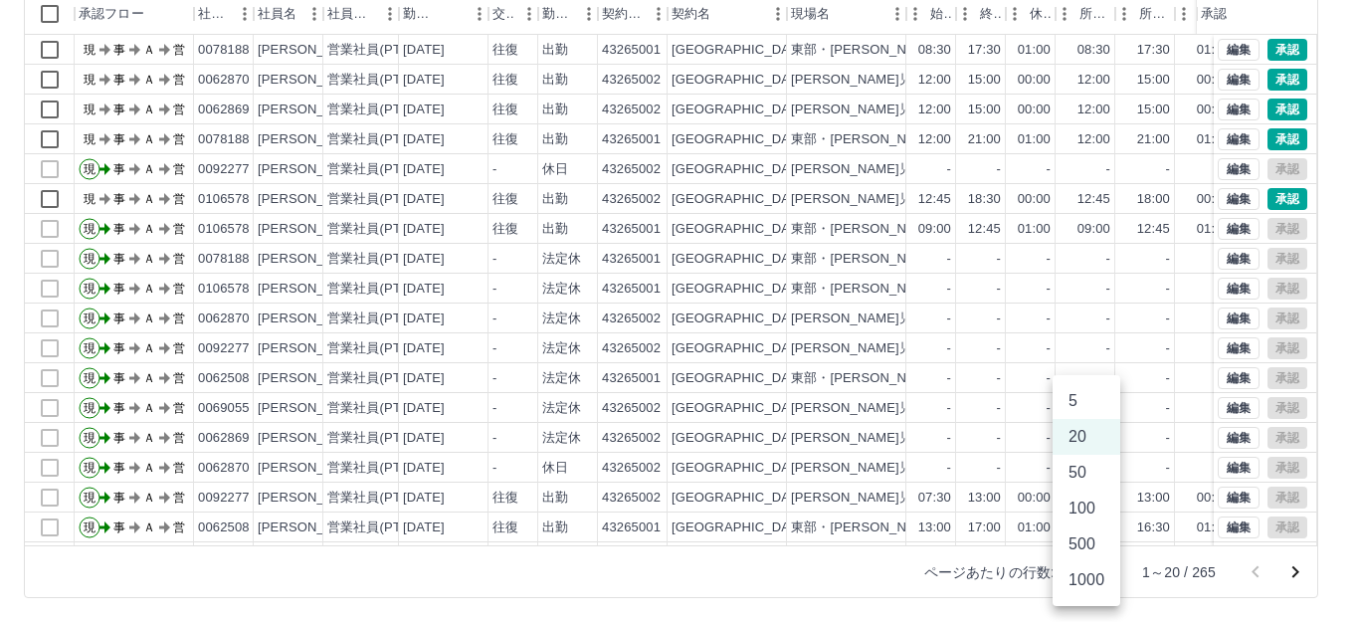
click at [1093, 479] on li "50" at bounding box center [1087, 473] width 68 height 36
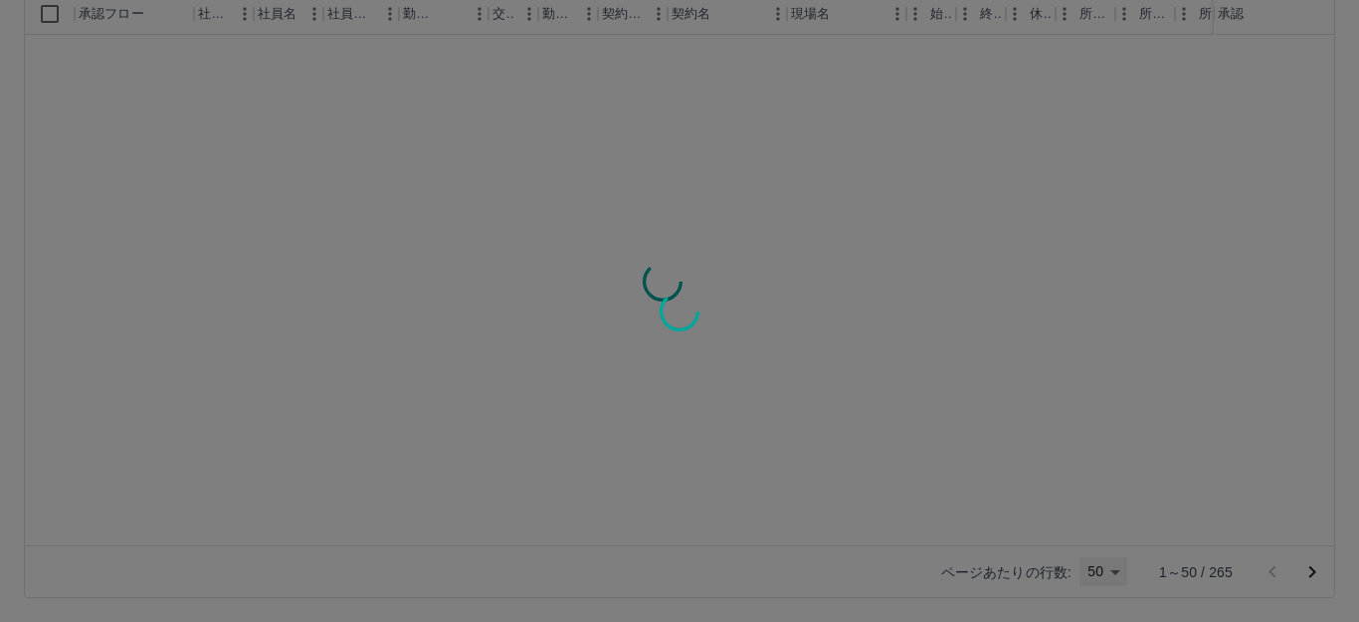
type input "**"
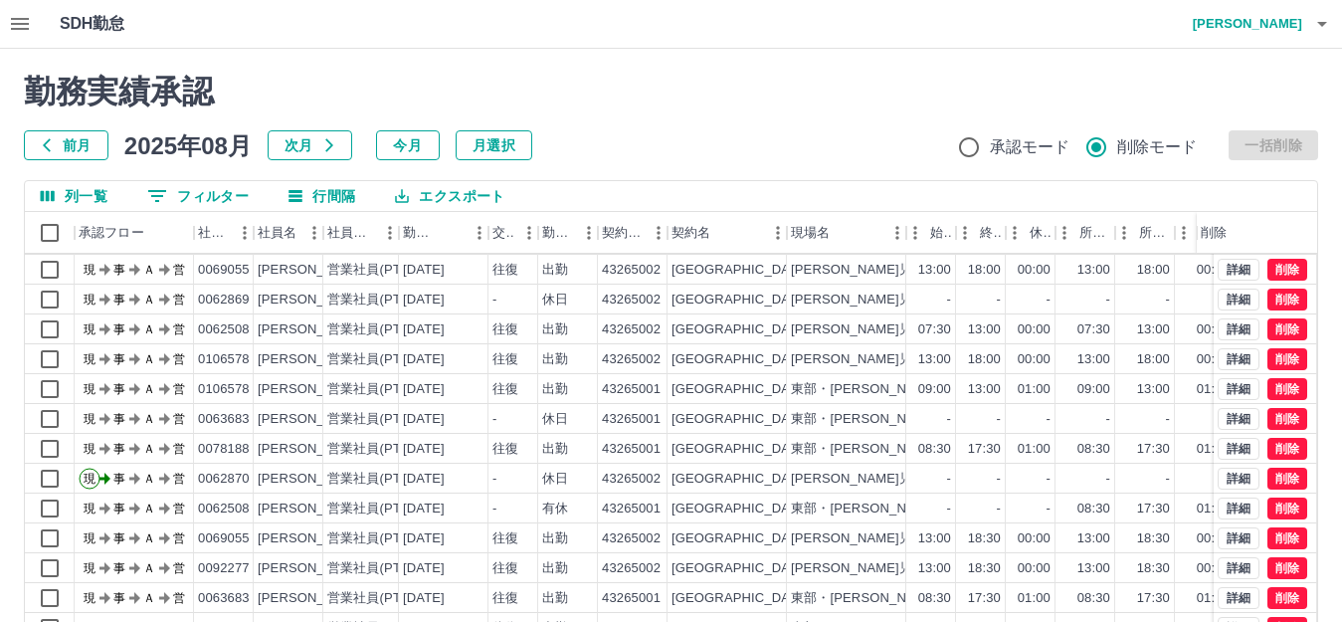
scroll to position [398, 0]
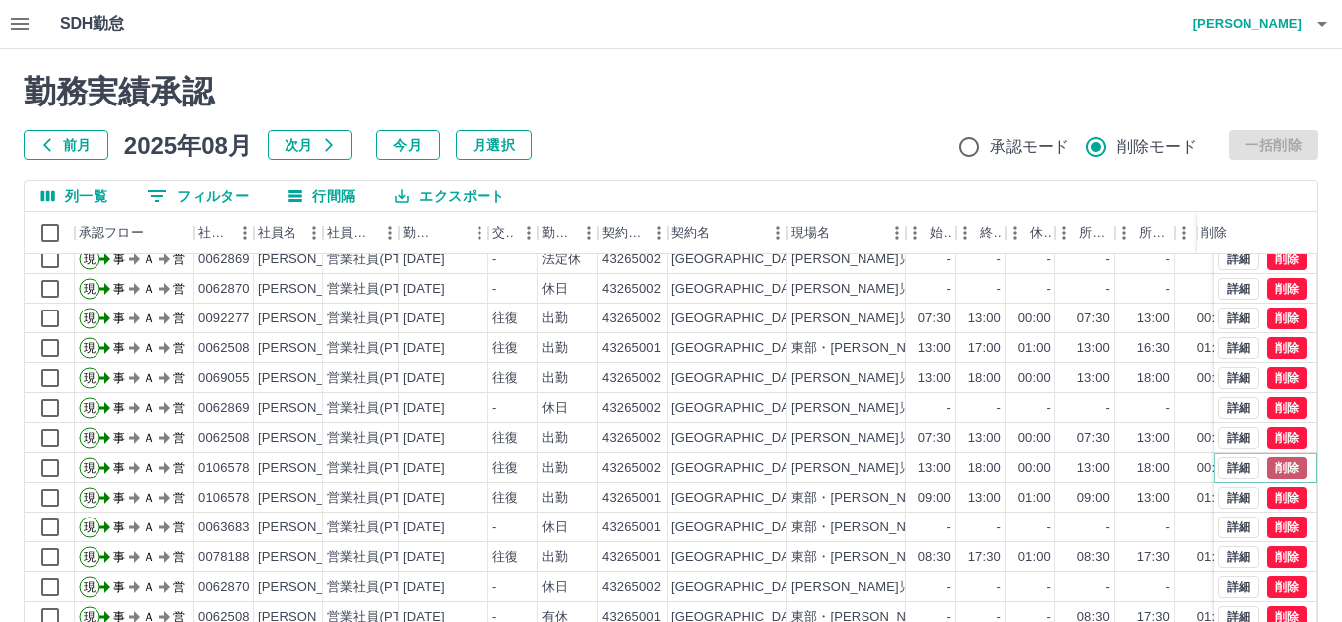
click at [1268, 467] on button "削除" at bounding box center [1288, 468] width 40 height 22
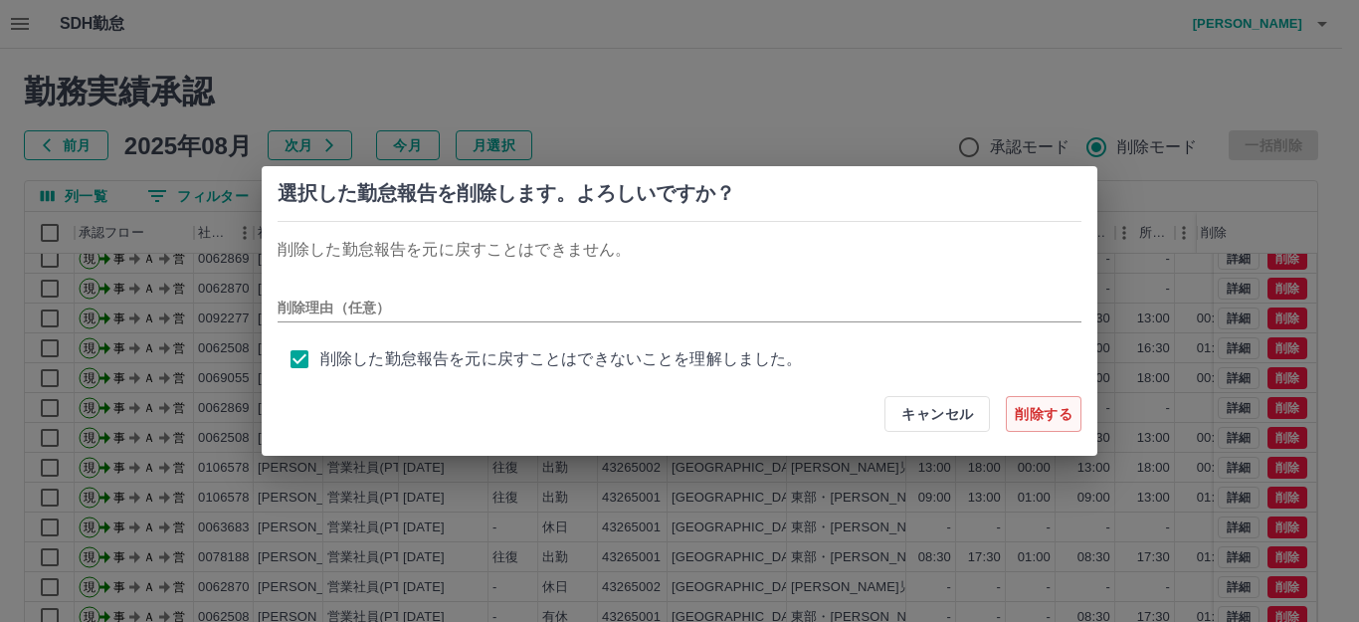
click at [1052, 421] on button "削除する" at bounding box center [1044, 414] width 76 height 36
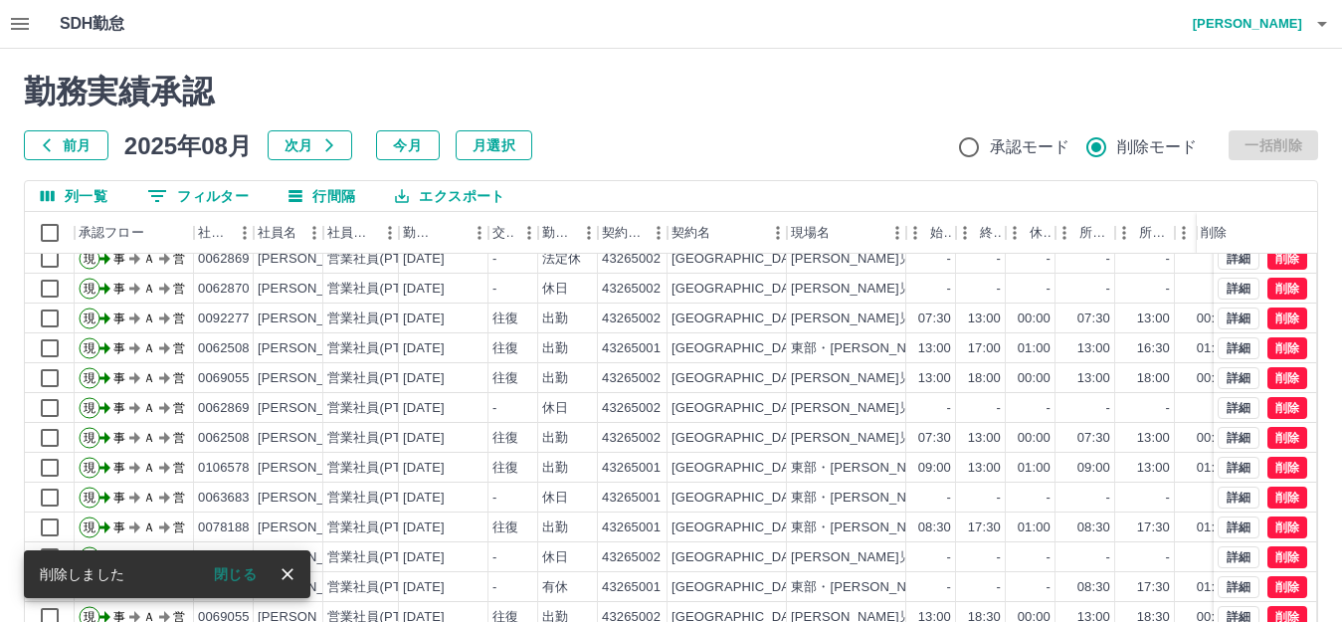
click at [282, 570] on icon "close" at bounding box center [288, 574] width 20 height 20
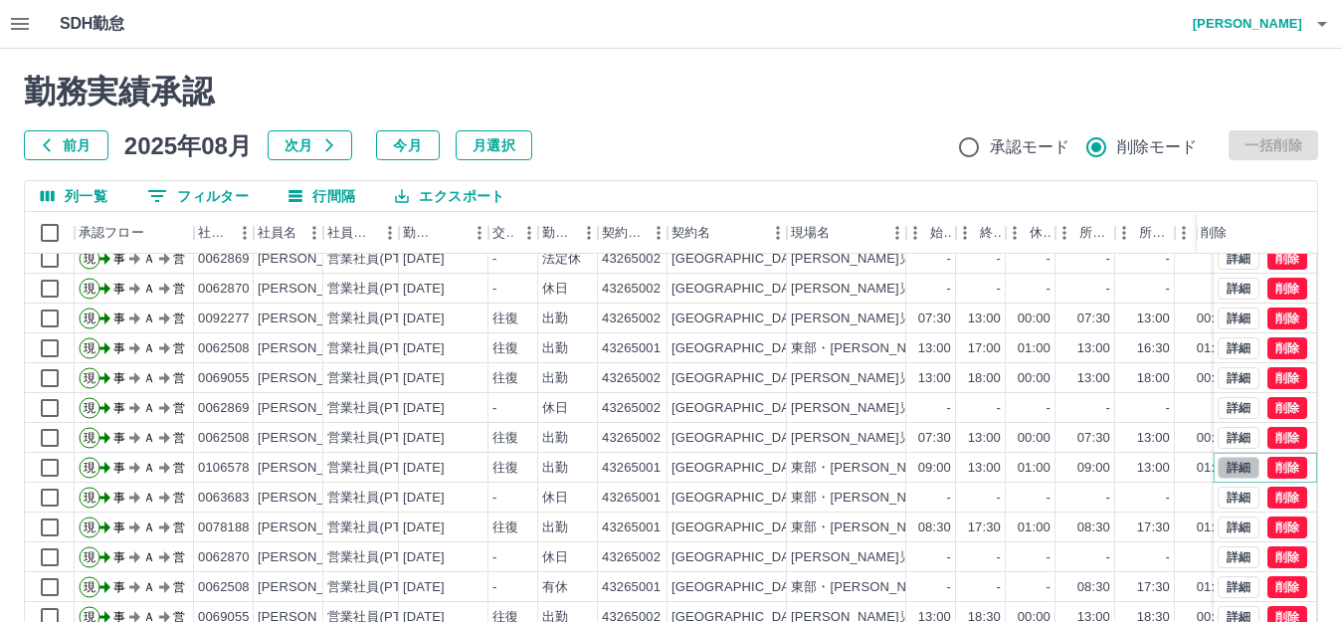
click at [1218, 467] on button "詳細" at bounding box center [1239, 468] width 42 height 22
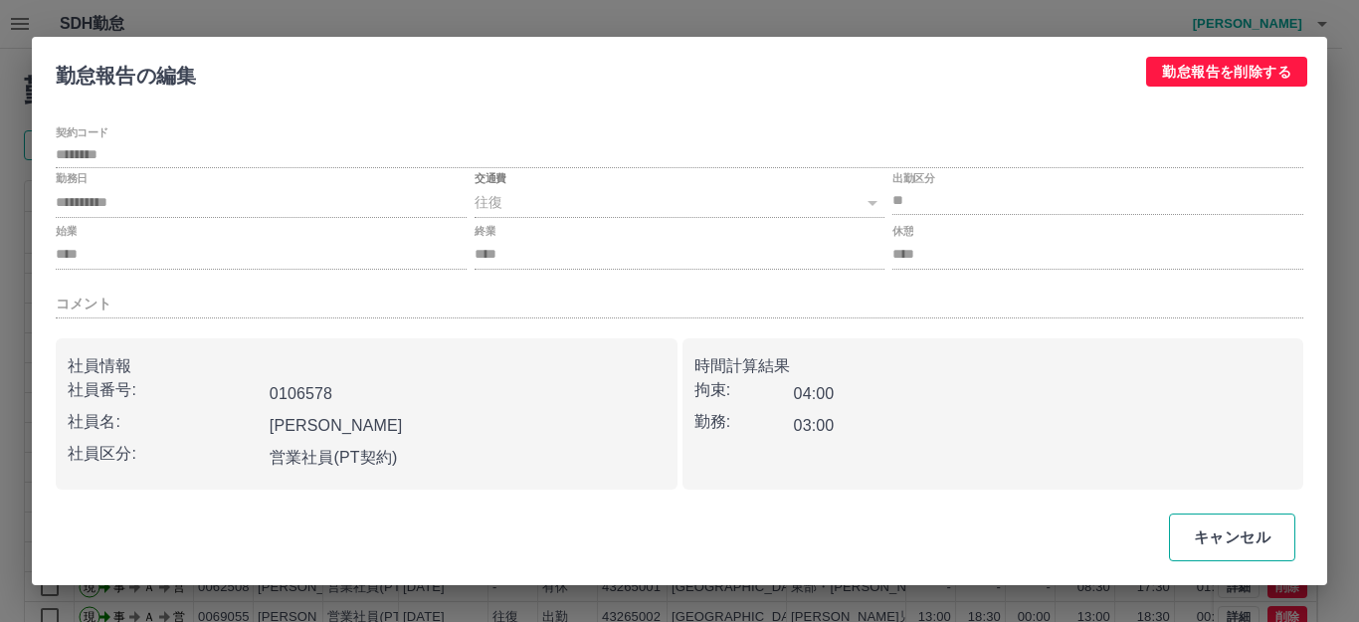
click at [1257, 531] on button "キャンセル" at bounding box center [1232, 537] width 126 height 48
